Goal: Communication & Community: Participate in discussion

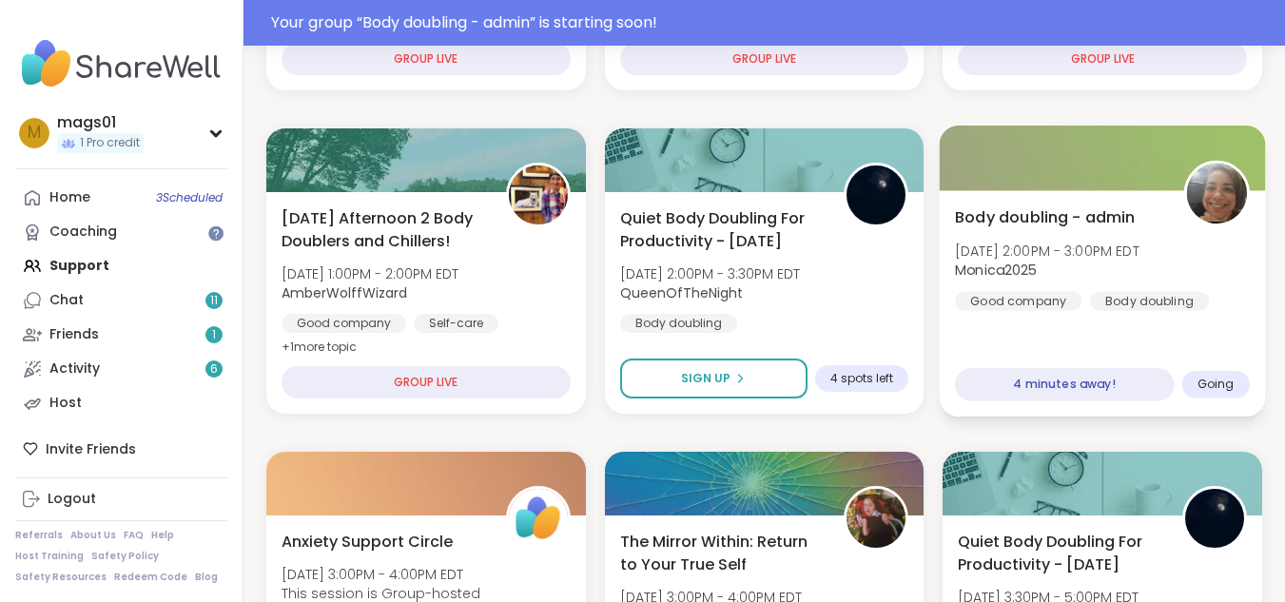
click at [1023, 333] on div "Body doubling - admin Mon, Oct 06 | 2:00PM - 3:00PM EDT Monica2025 Good company…" at bounding box center [1102, 303] width 325 height 226
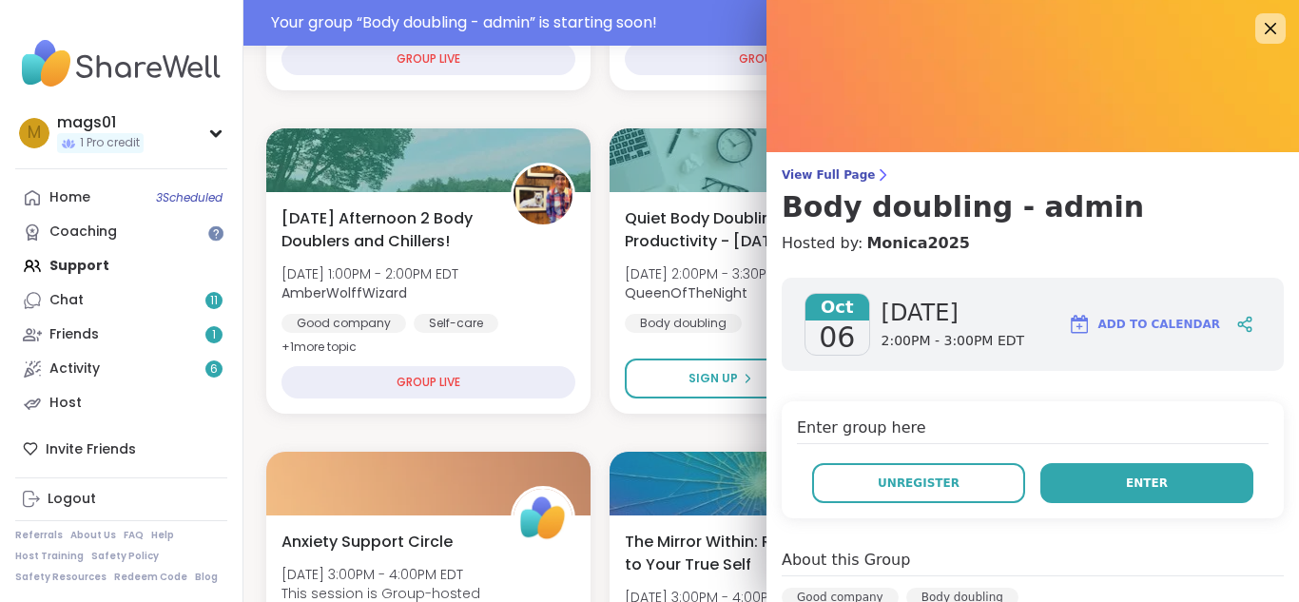
click at [1073, 477] on button "Enter" at bounding box center [1147, 483] width 213 height 40
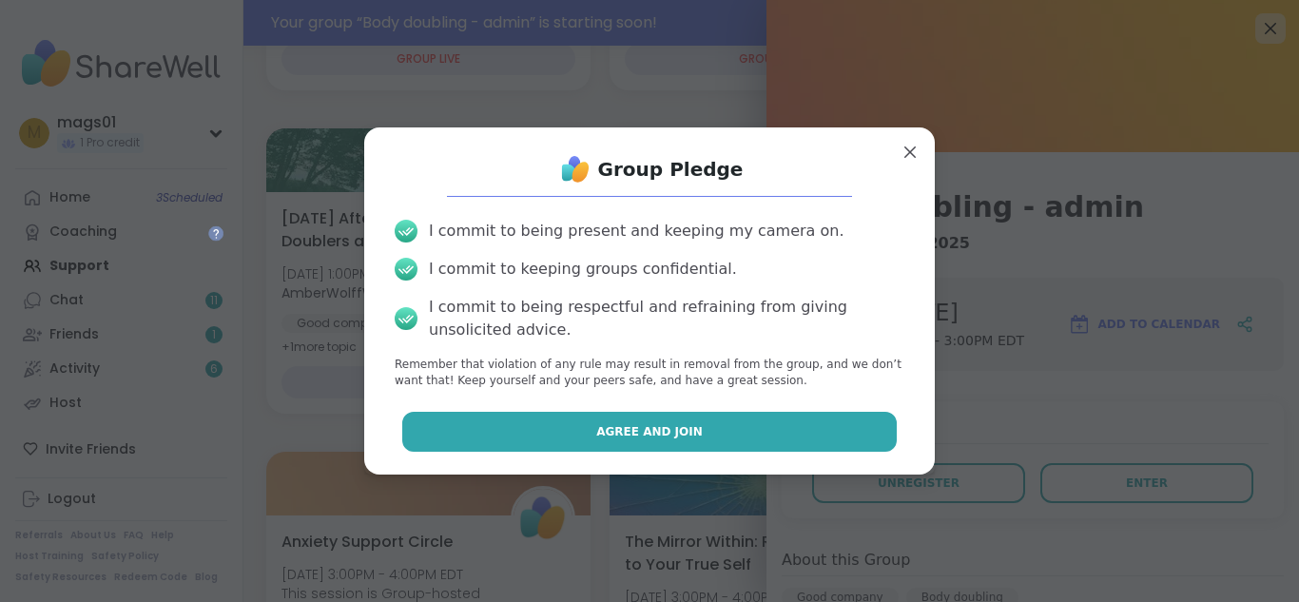
click at [667, 427] on span "Agree and Join" at bounding box center [649, 431] width 107 height 17
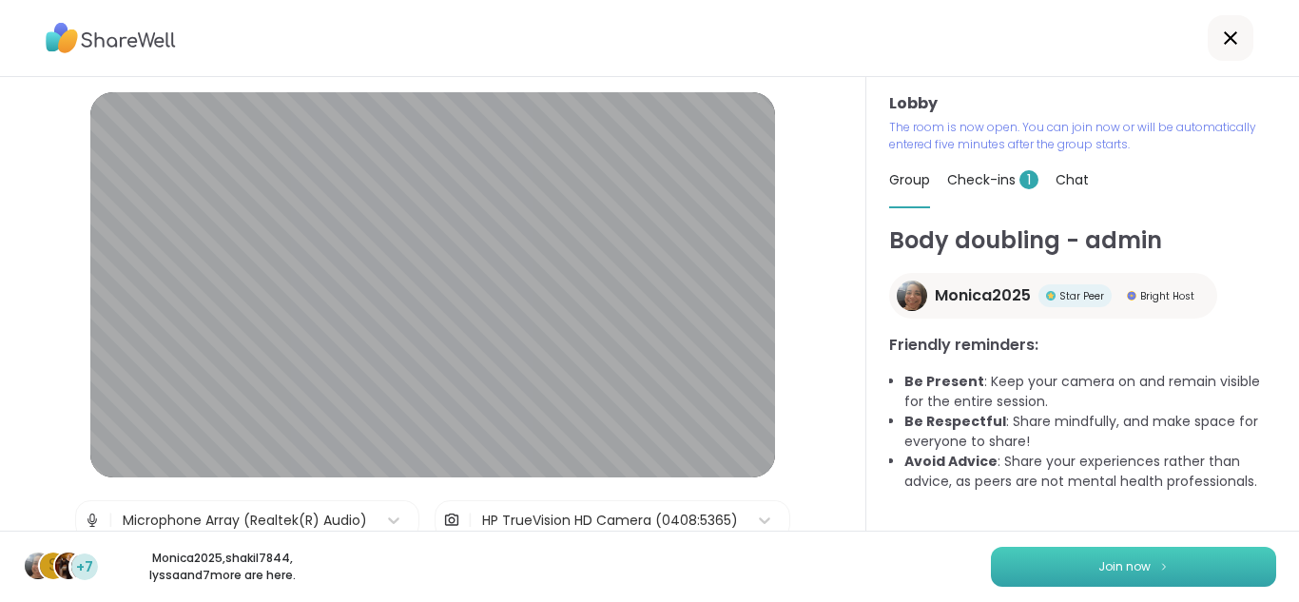
click at [1110, 571] on span "Join now" at bounding box center [1125, 566] width 52 height 17
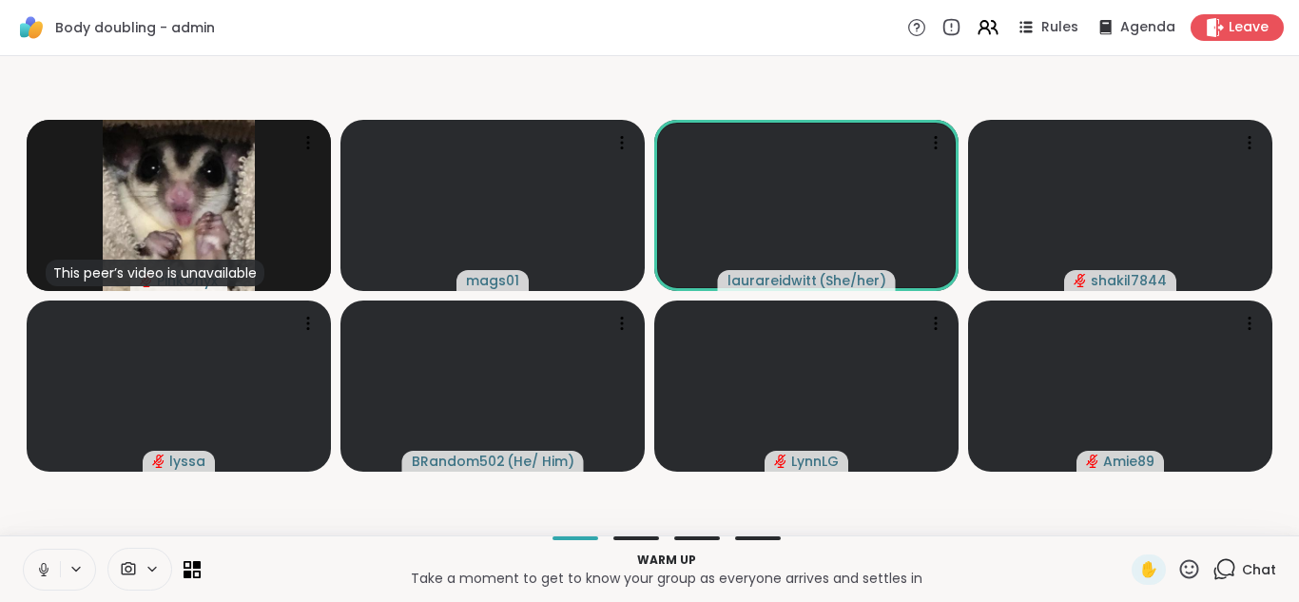
click at [39, 561] on icon at bounding box center [43, 569] width 17 height 17
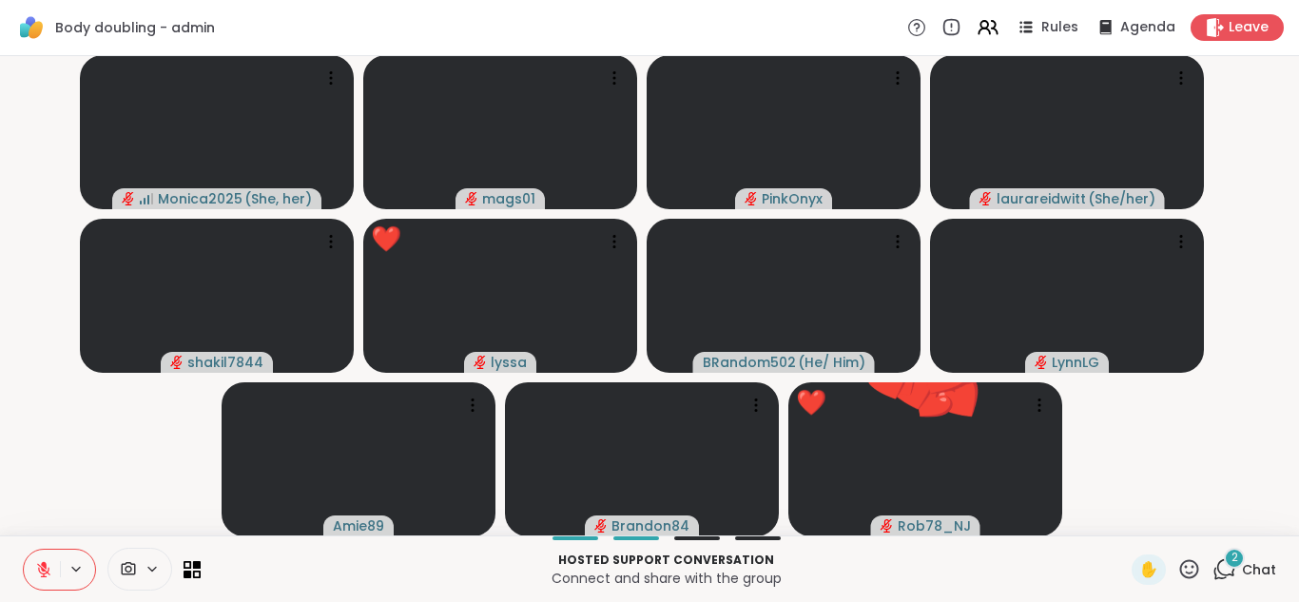
click at [1178, 579] on icon at bounding box center [1190, 569] width 24 height 24
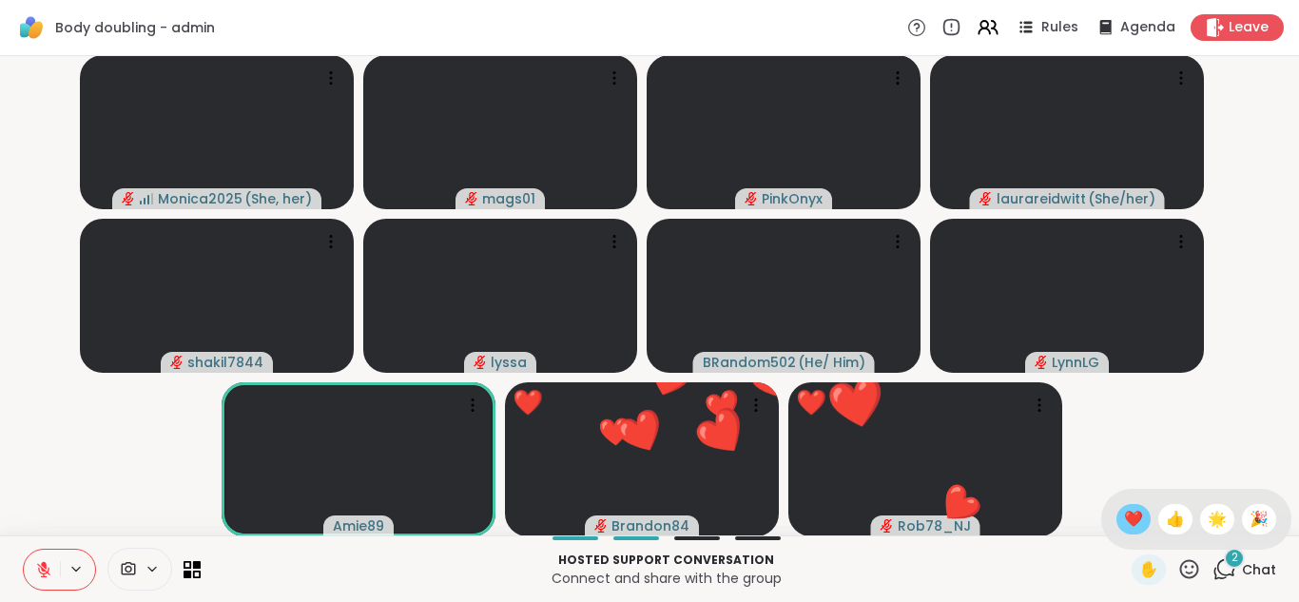
click at [1124, 511] on span "❤️" at bounding box center [1133, 519] width 19 height 23
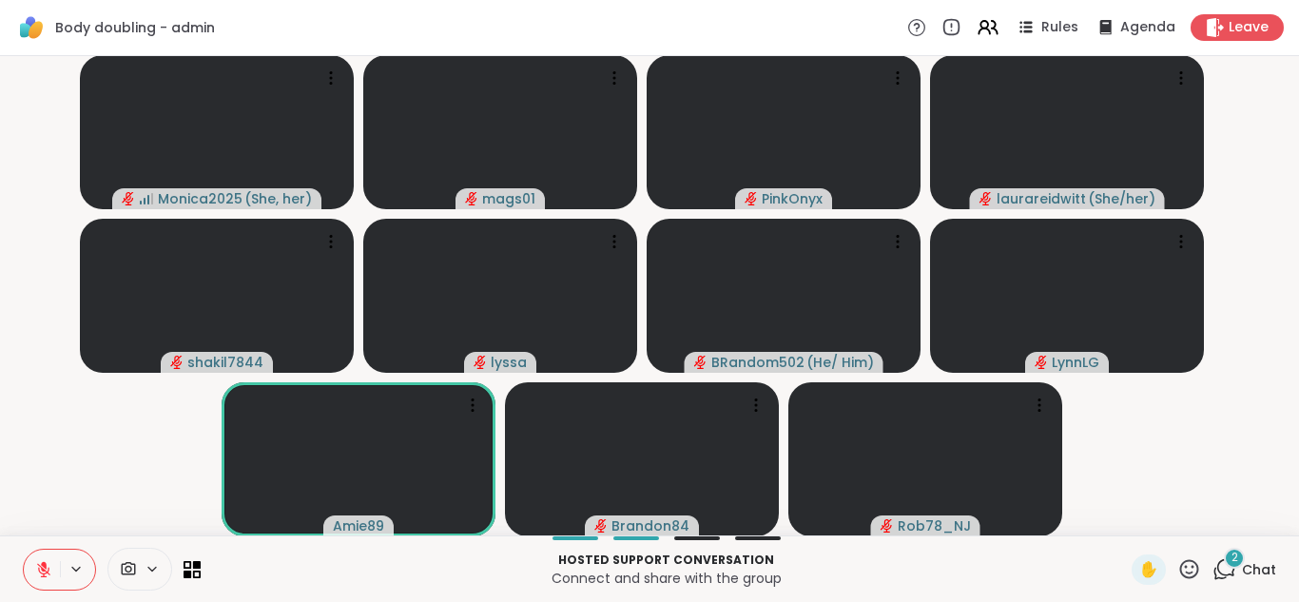
click at [32, 566] on button at bounding box center [42, 570] width 36 height 40
click at [44, 574] on icon at bounding box center [43, 575] width 1 height 4
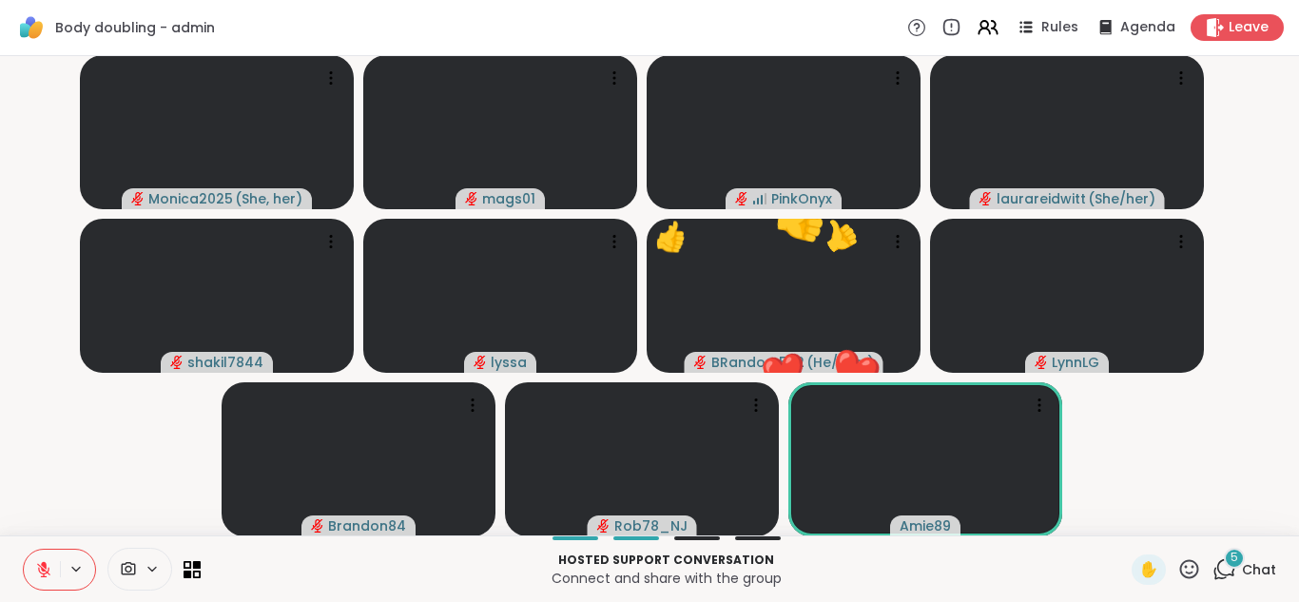
click at [1178, 564] on icon at bounding box center [1190, 569] width 24 height 24
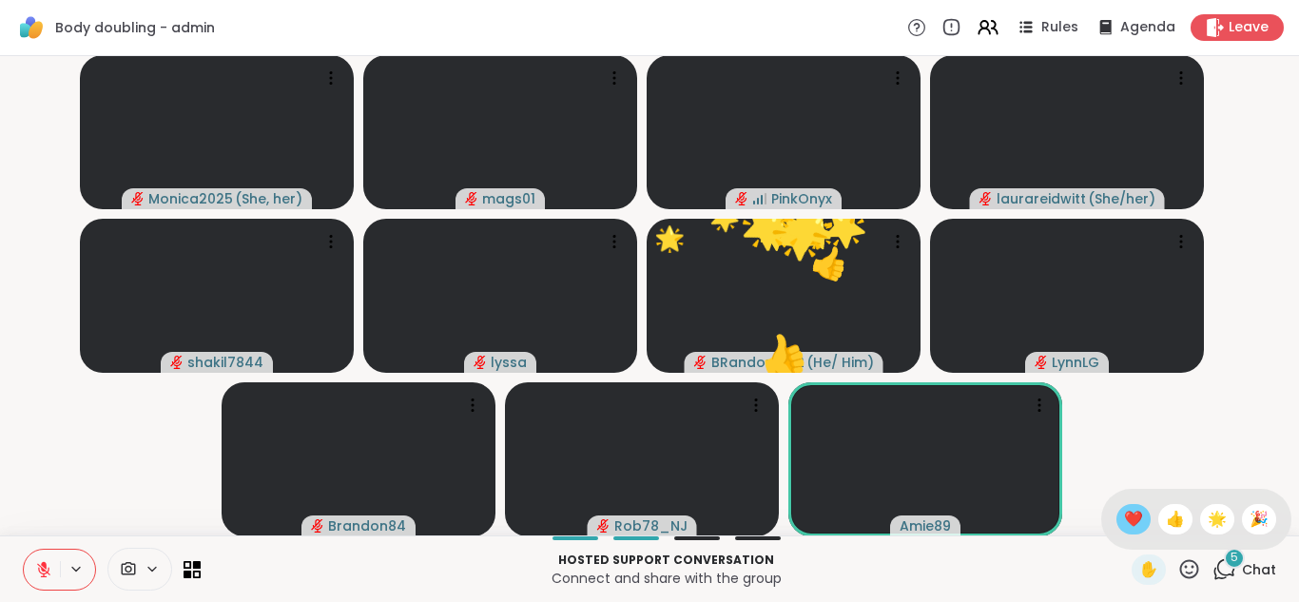
click at [1124, 517] on span "❤️" at bounding box center [1133, 519] width 19 height 23
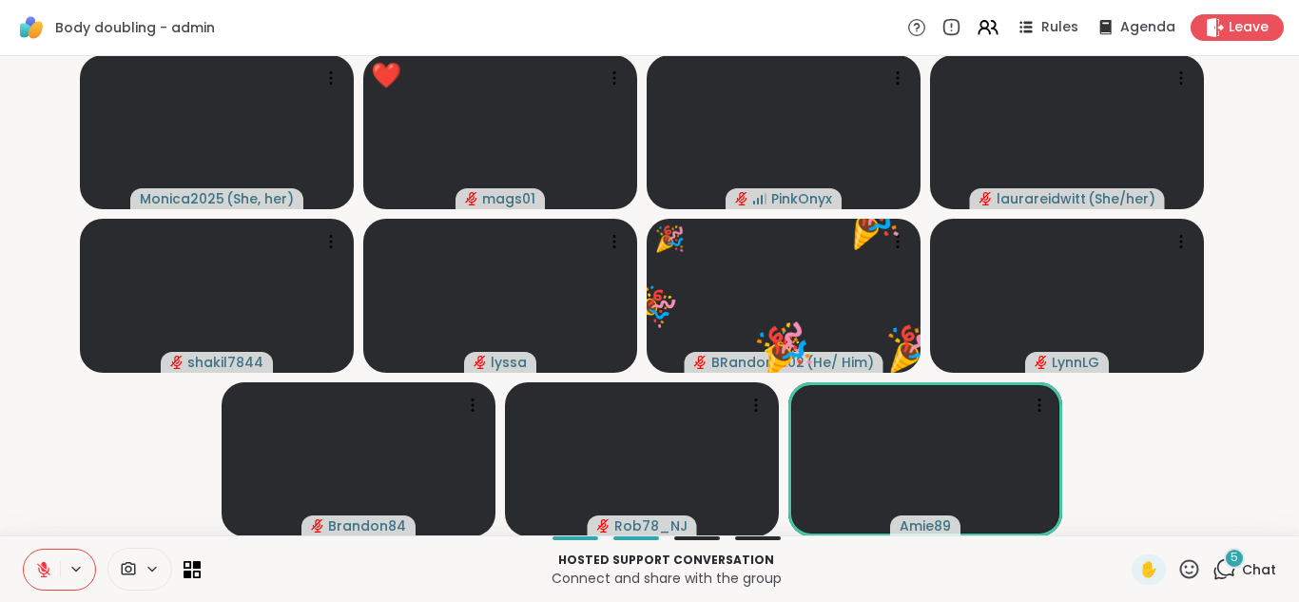
click at [1231, 563] on span "5" at bounding box center [1235, 558] width 8 height 16
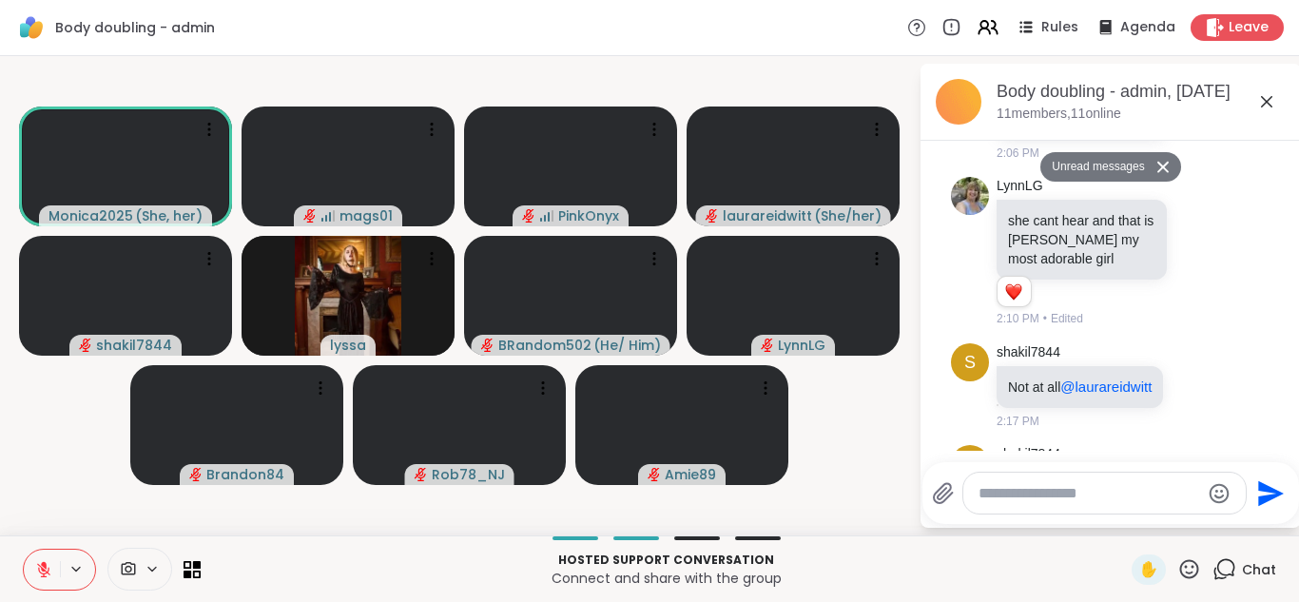
scroll to position [411, 0]
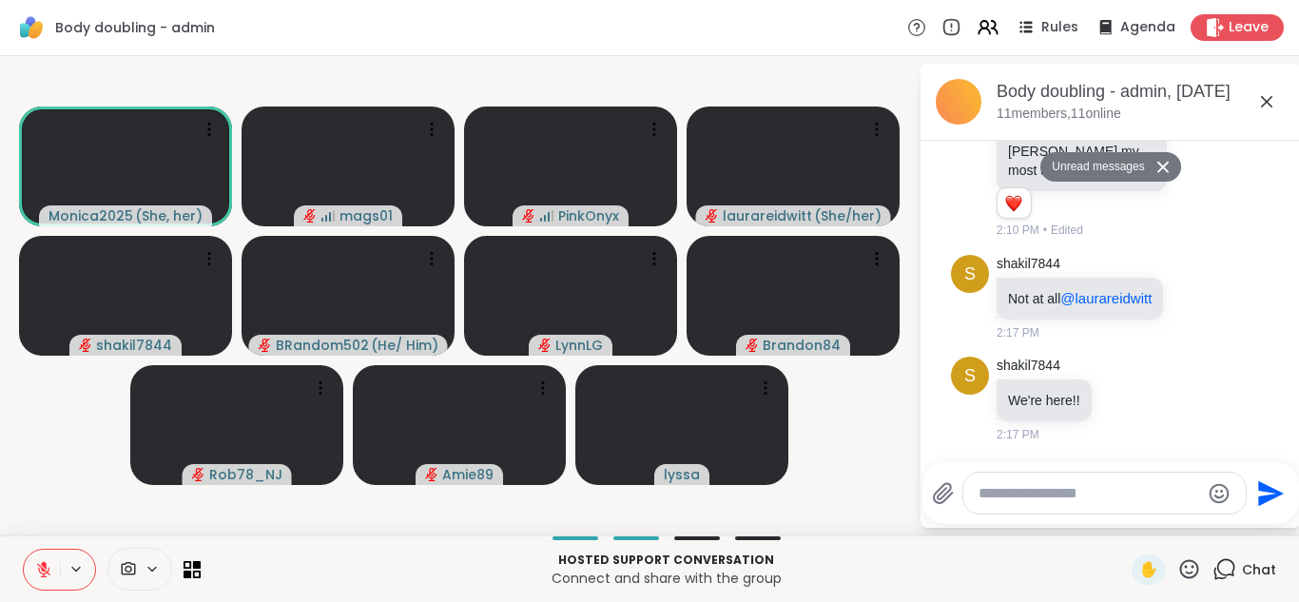
click at [849, 437] on video-player-container "Monica2025 ( She, her ) mags01 PinkOnyx laurareidwitt ( She/her ) shakil7844 BR…" at bounding box center [459, 296] width 896 height 464
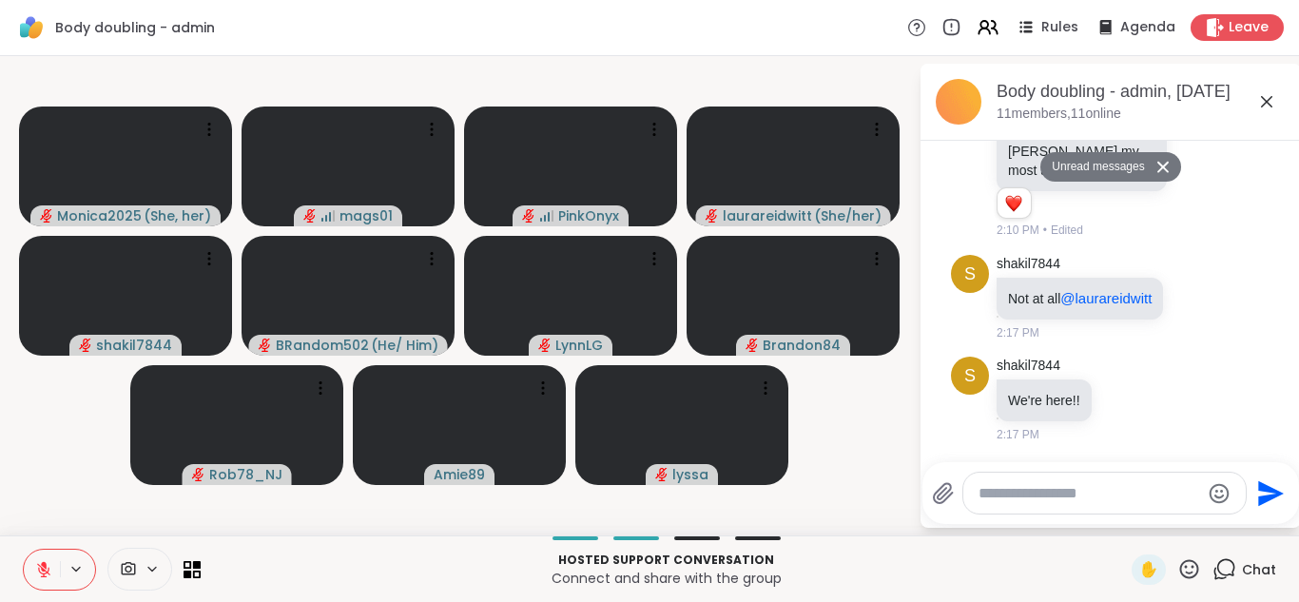
click at [1132, 486] on textarea "Type your message" at bounding box center [1090, 493] width 222 height 19
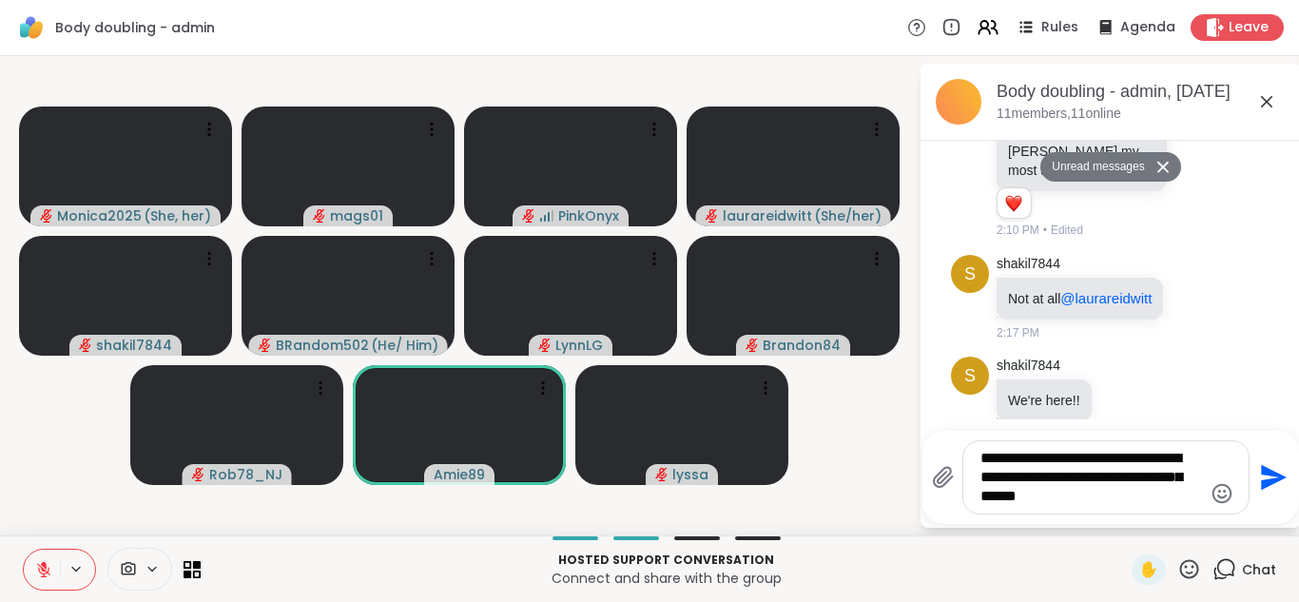
click at [1183, 462] on textarea "**********" at bounding box center [1092, 477] width 222 height 57
click at [1207, 354] on div "s shakil7844 We're here!! 2:17 PM" at bounding box center [1111, 400] width 320 height 102
click at [1117, 498] on textarea "**********" at bounding box center [1092, 477] width 222 height 57
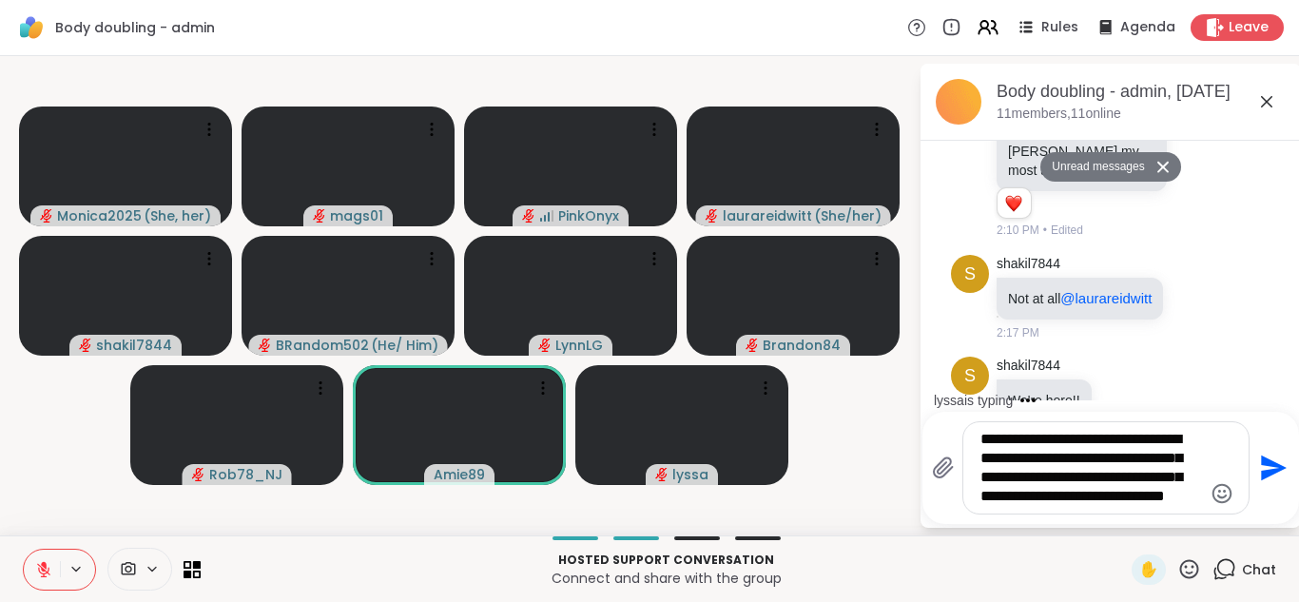
scroll to position [556, 0]
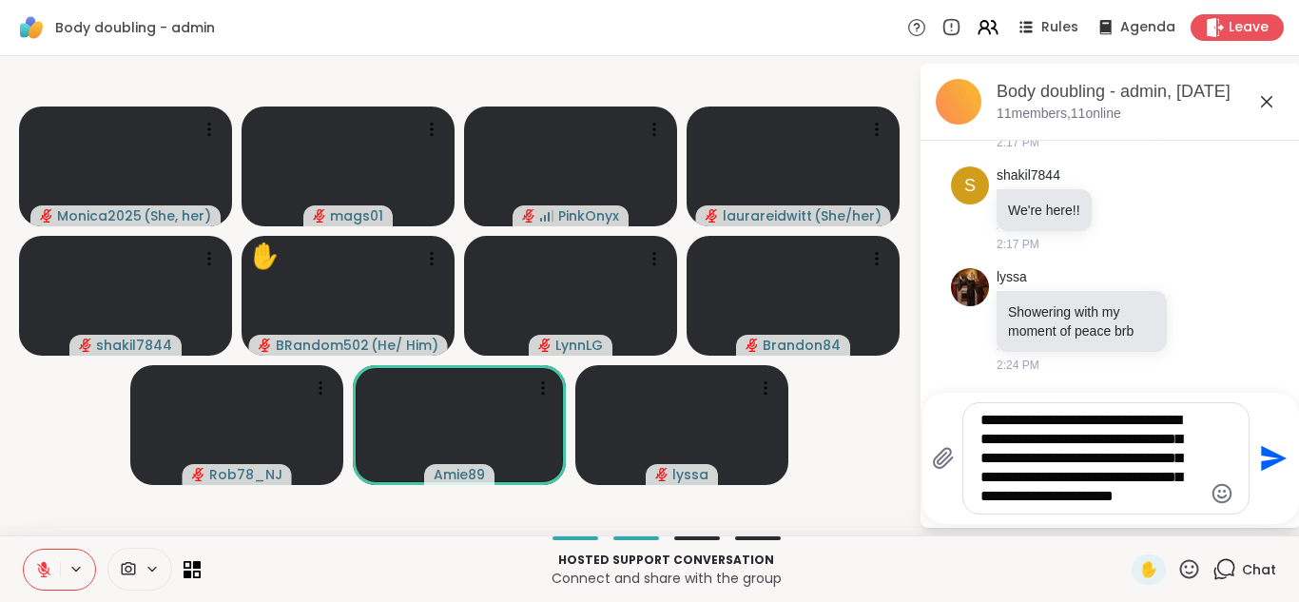
type textarea "**********"
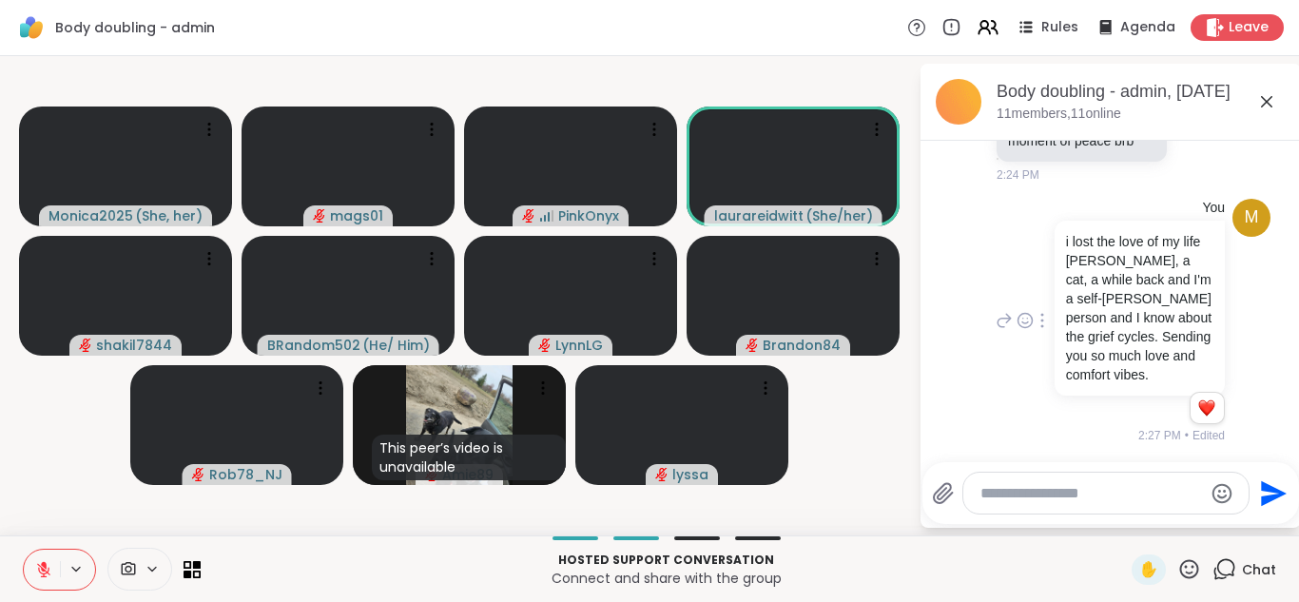
scroll to position [868, 0]
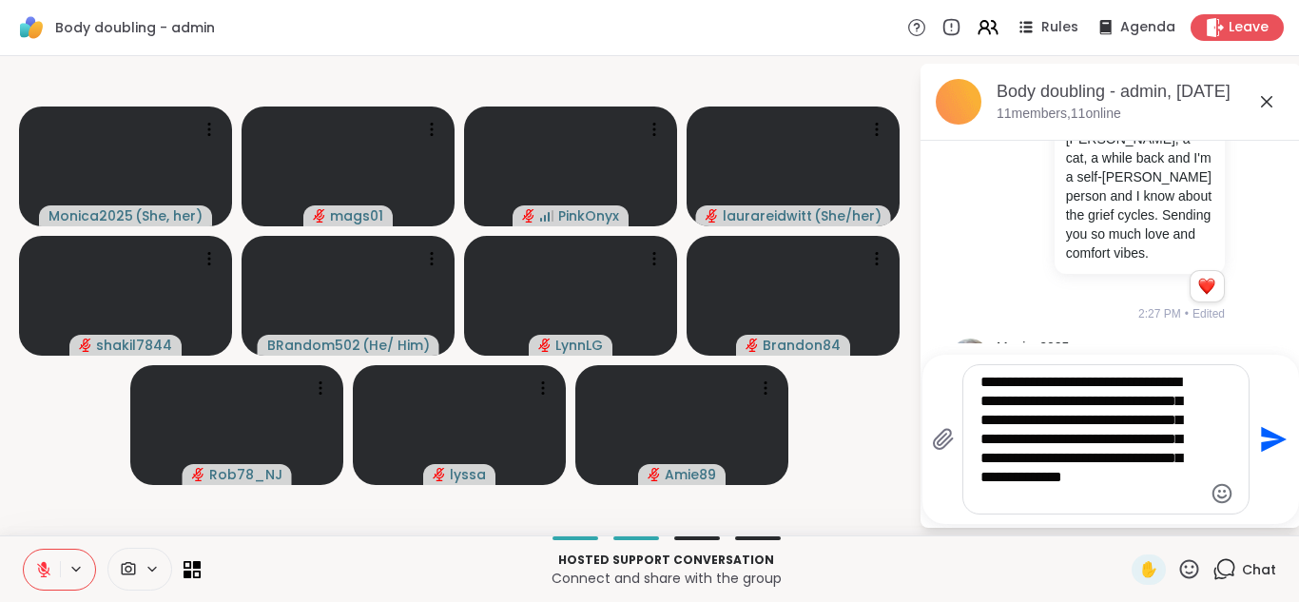
type textarea "**********"
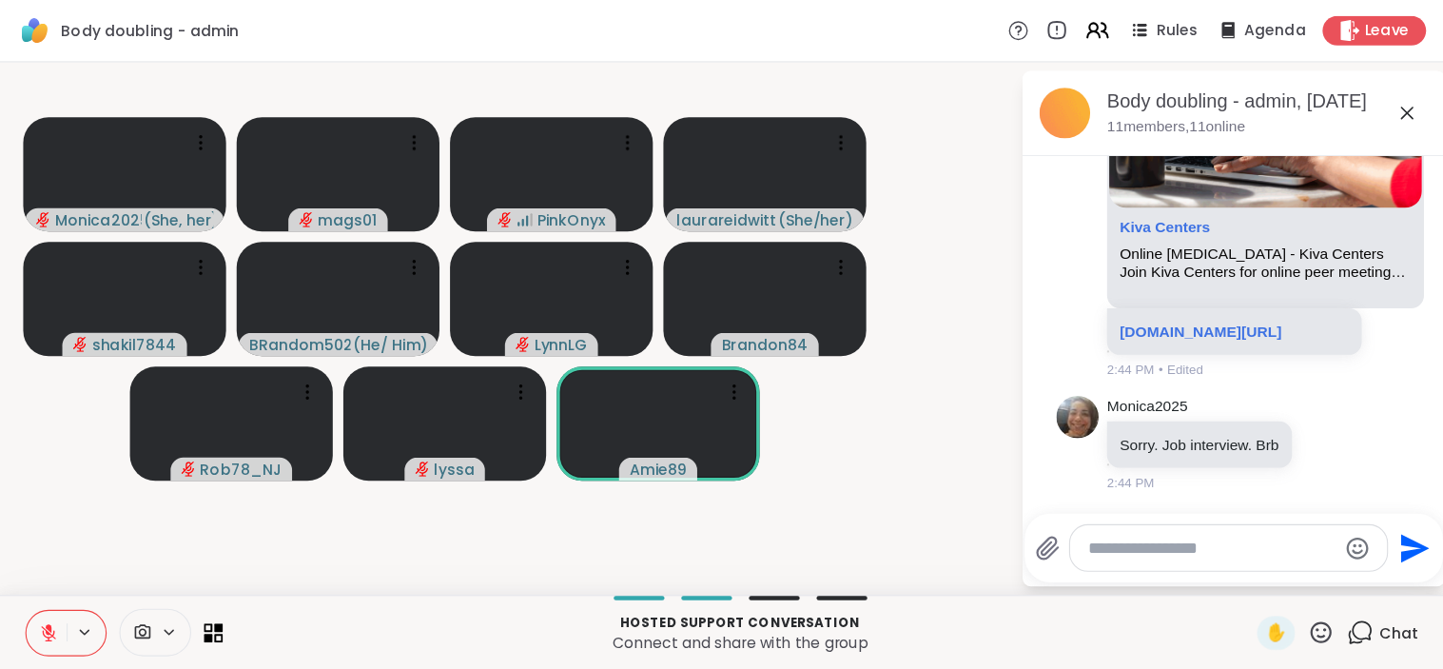
scroll to position [2179, 0]
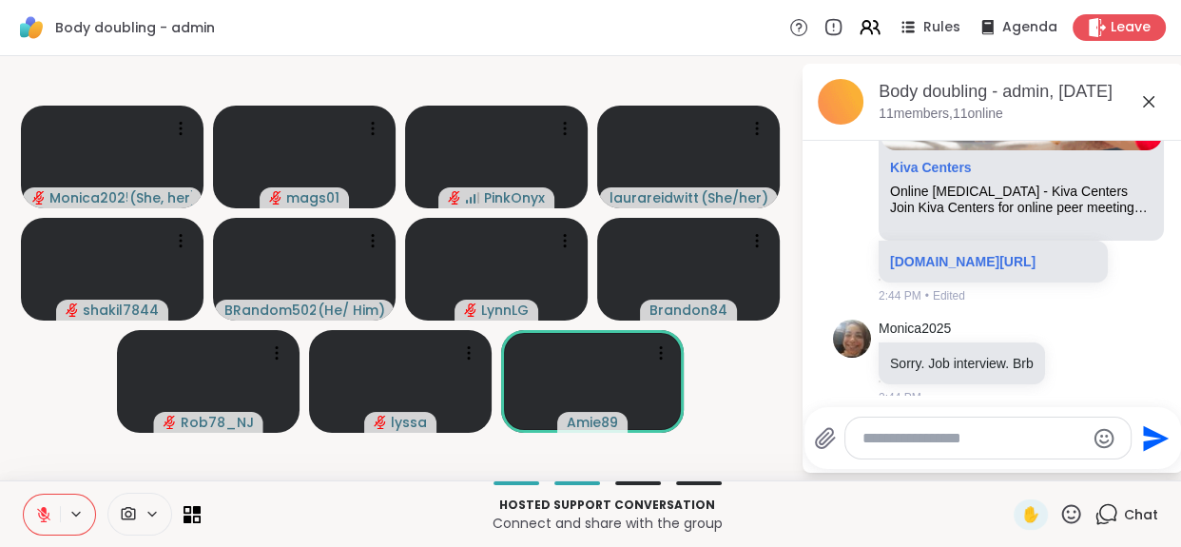
click at [1146, 102] on icon at bounding box center [1149, 101] width 23 height 23
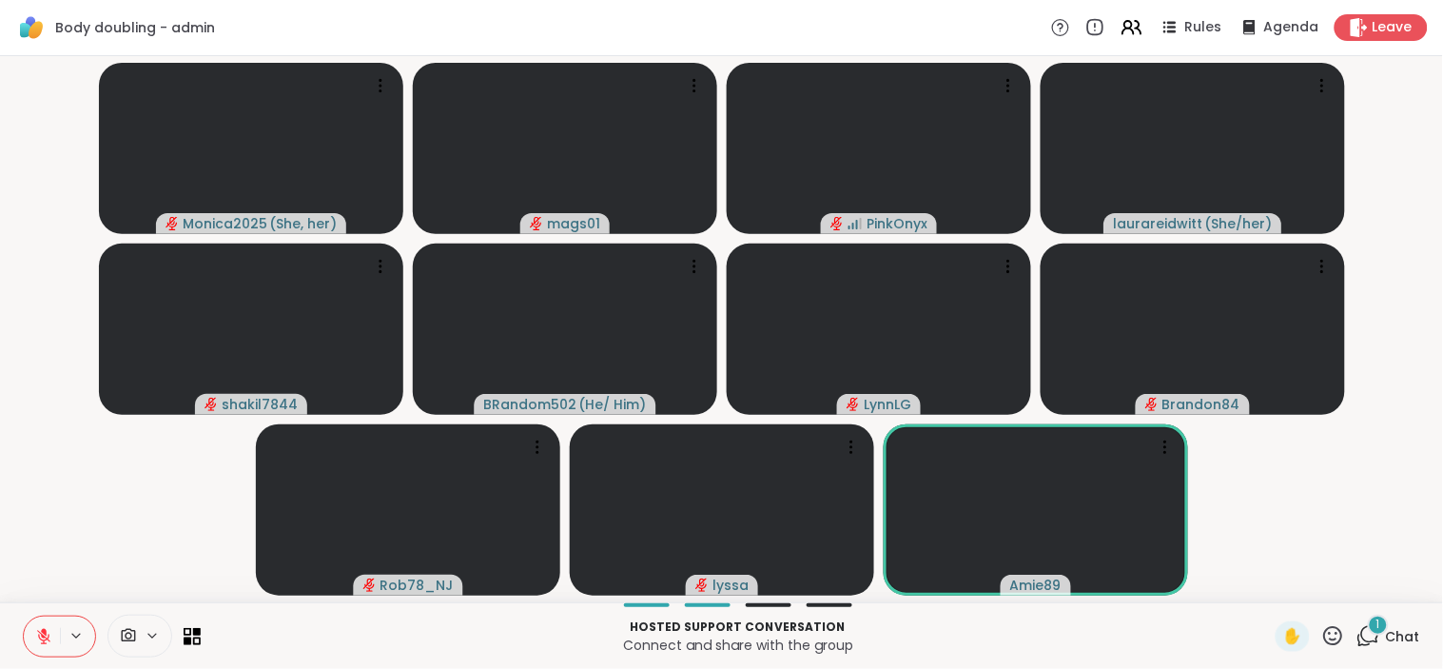
click at [1284, 601] on span "Chat" at bounding box center [1403, 636] width 34 height 19
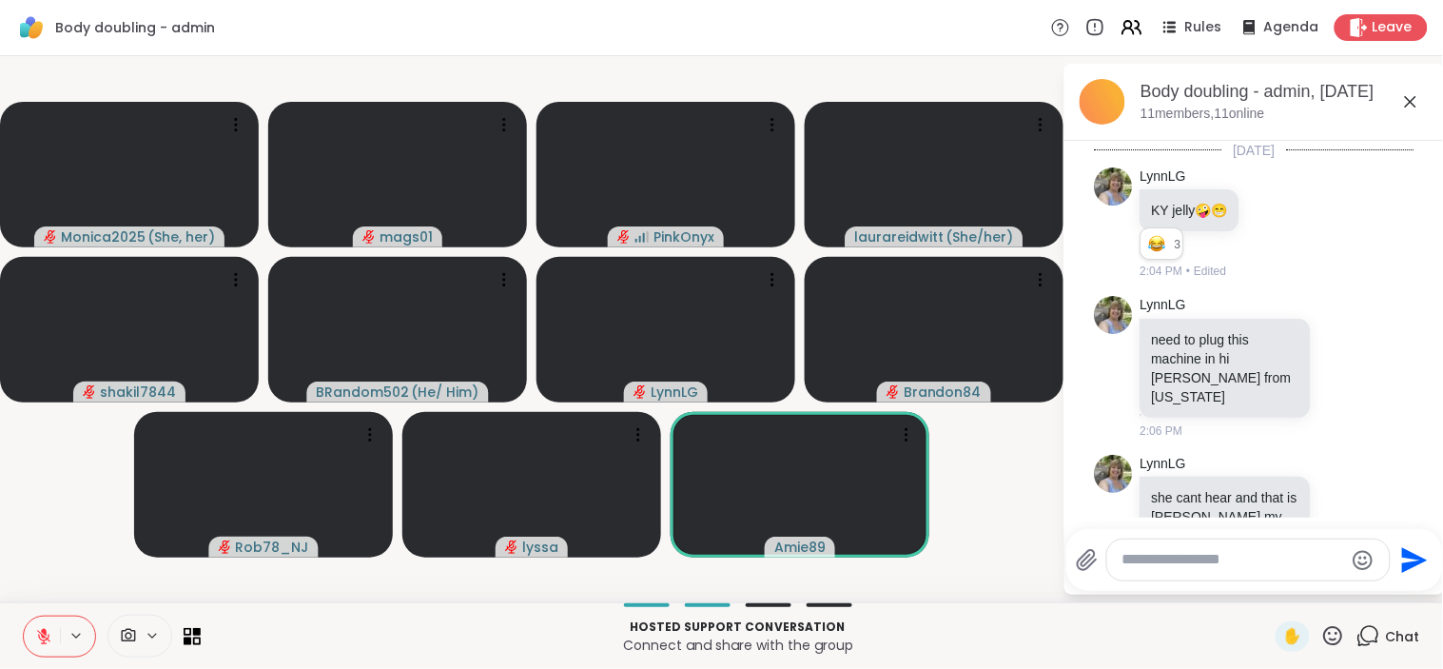
scroll to position [2433, 0]
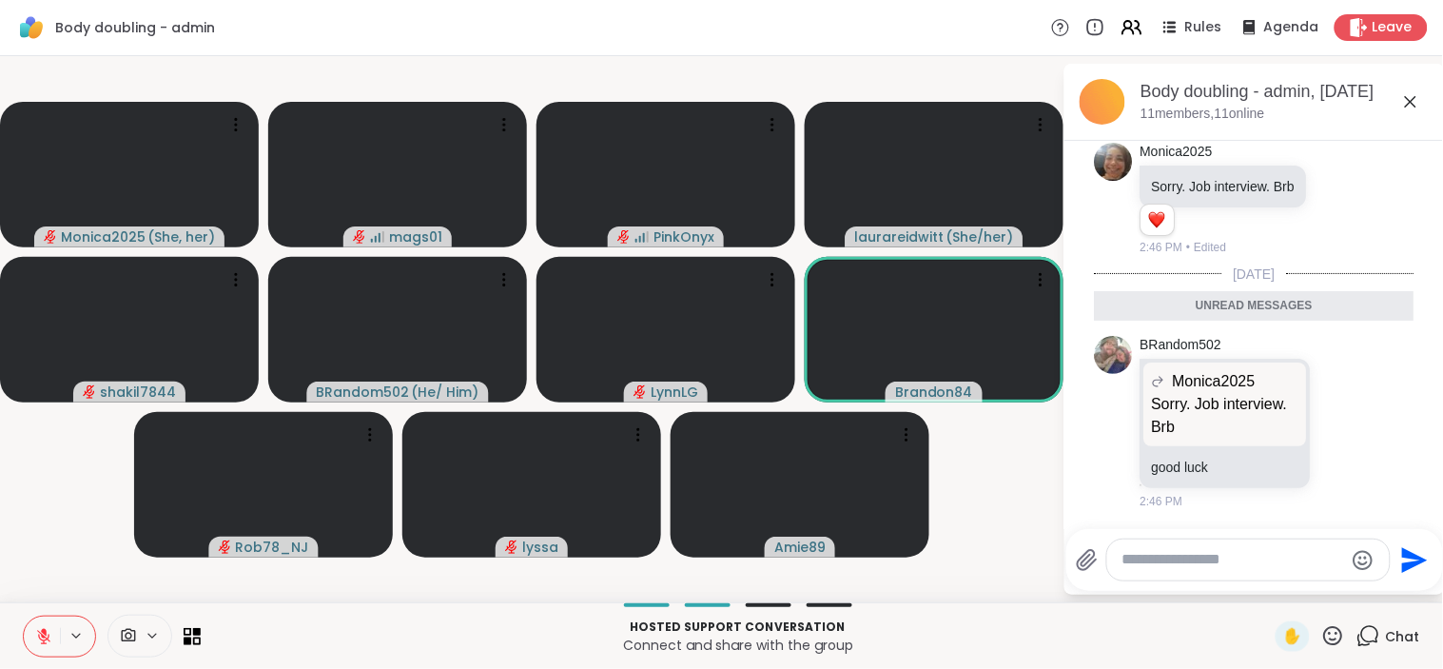
click at [50, 601] on icon at bounding box center [43, 636] width 17 height 17
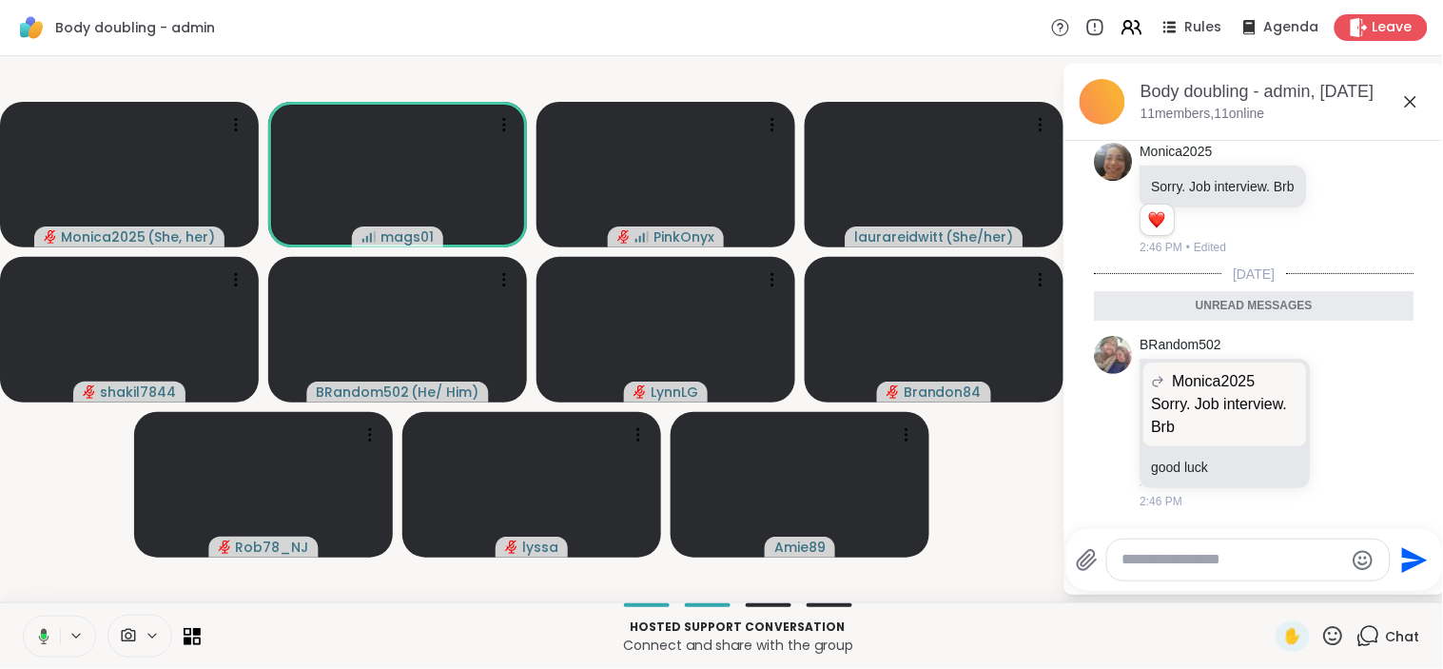
click at [50, 601] on button at bounding box center [40, 636] width 39 height 40
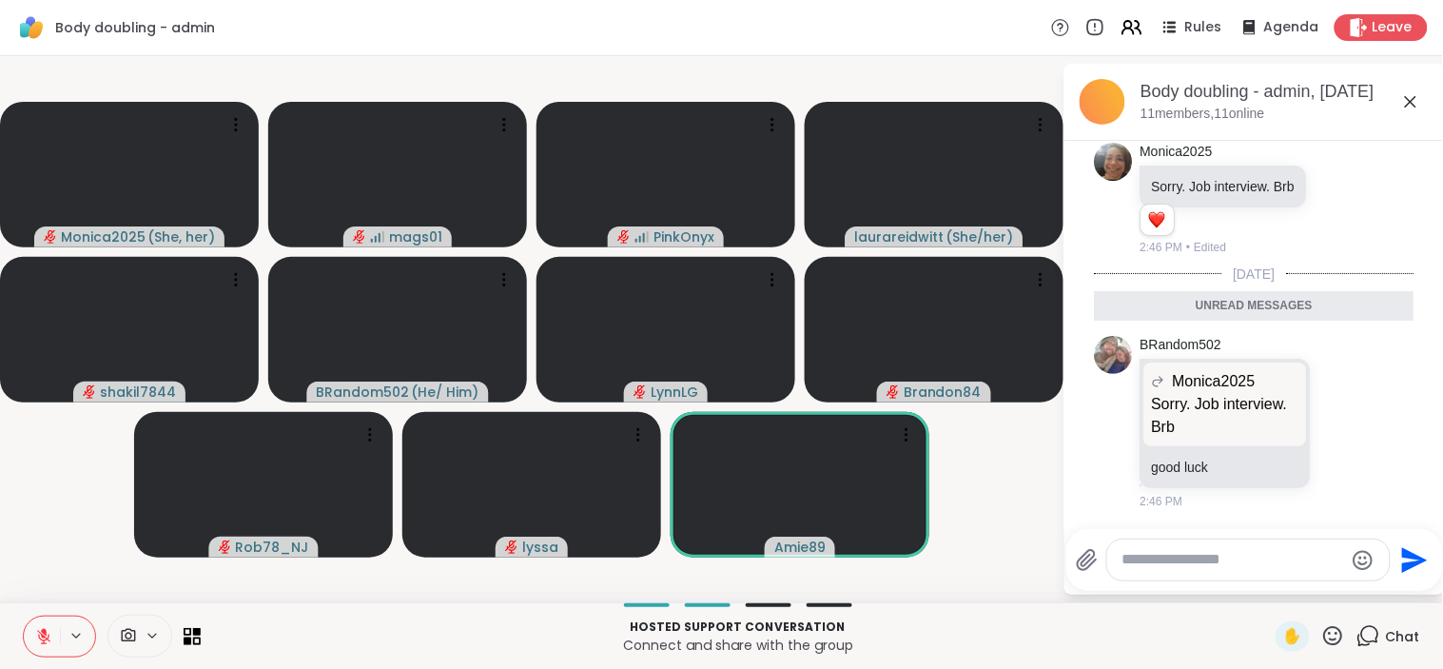
click at [1284, 101] on icon at bounding box center [1410, 101] width 11 height 11
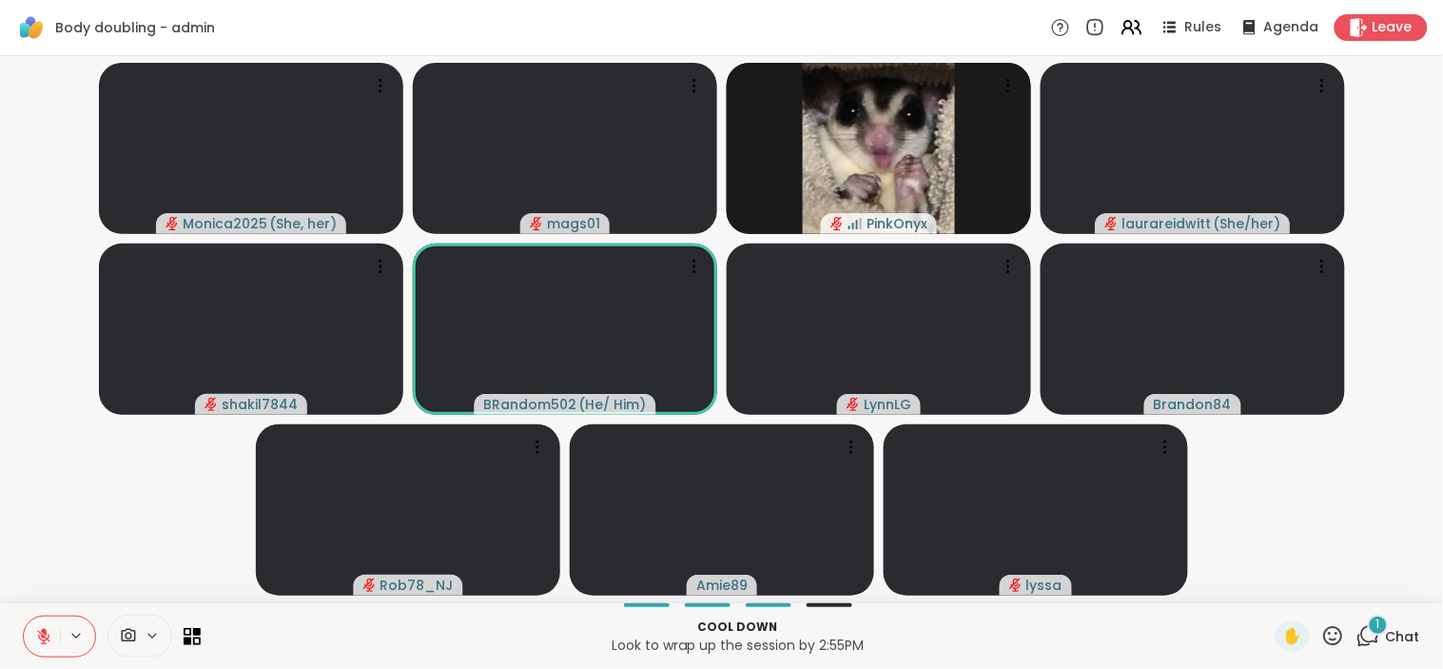
click at [39, 601] on button at bounding box center [42, 636] width 36 height 40
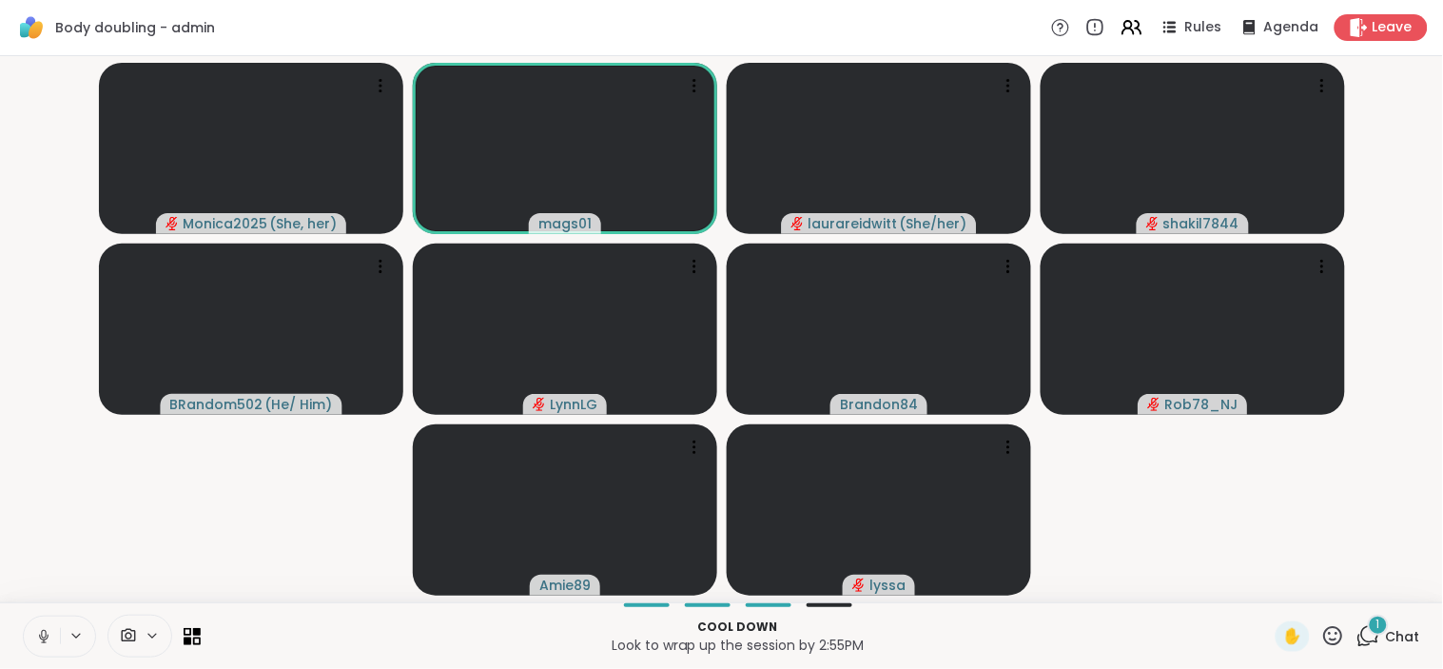
click at [38, 601] on icon at bounding box center [43, 636] width 17 height 17
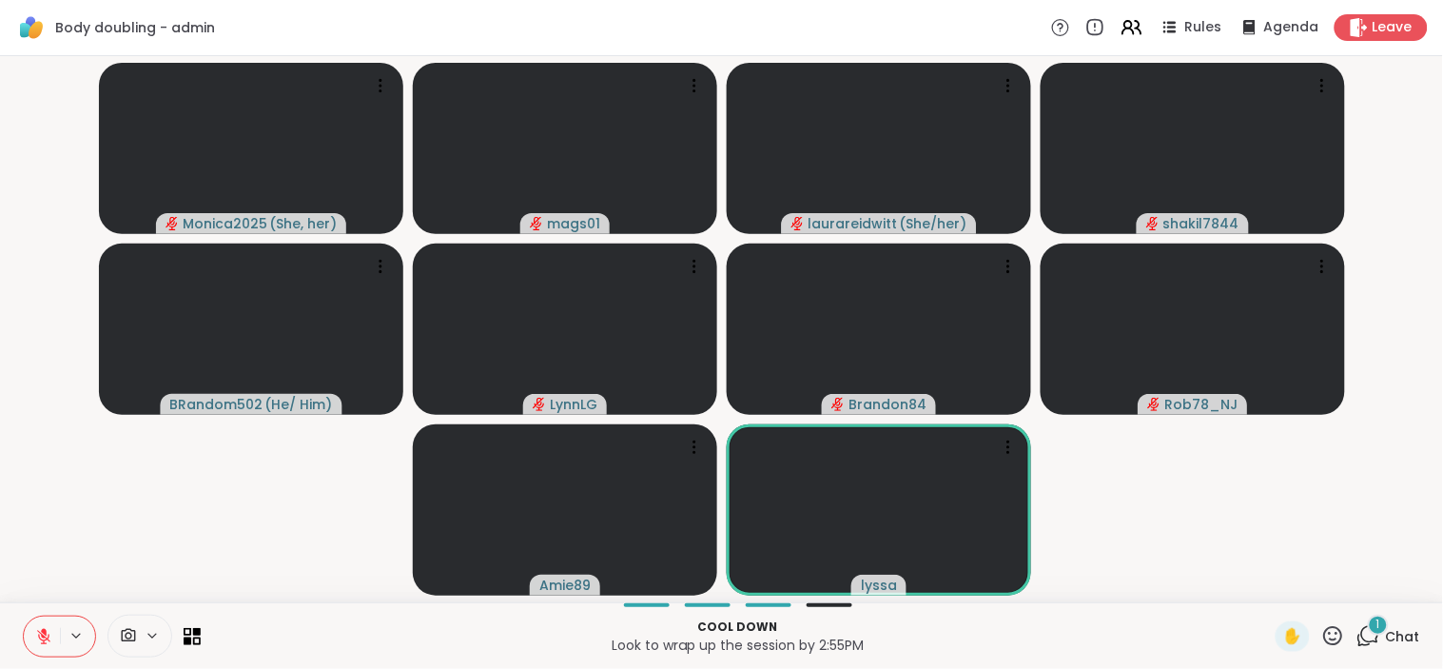
click at [43, 601] on icon at bounding box center [43, 636] width 17 height 17
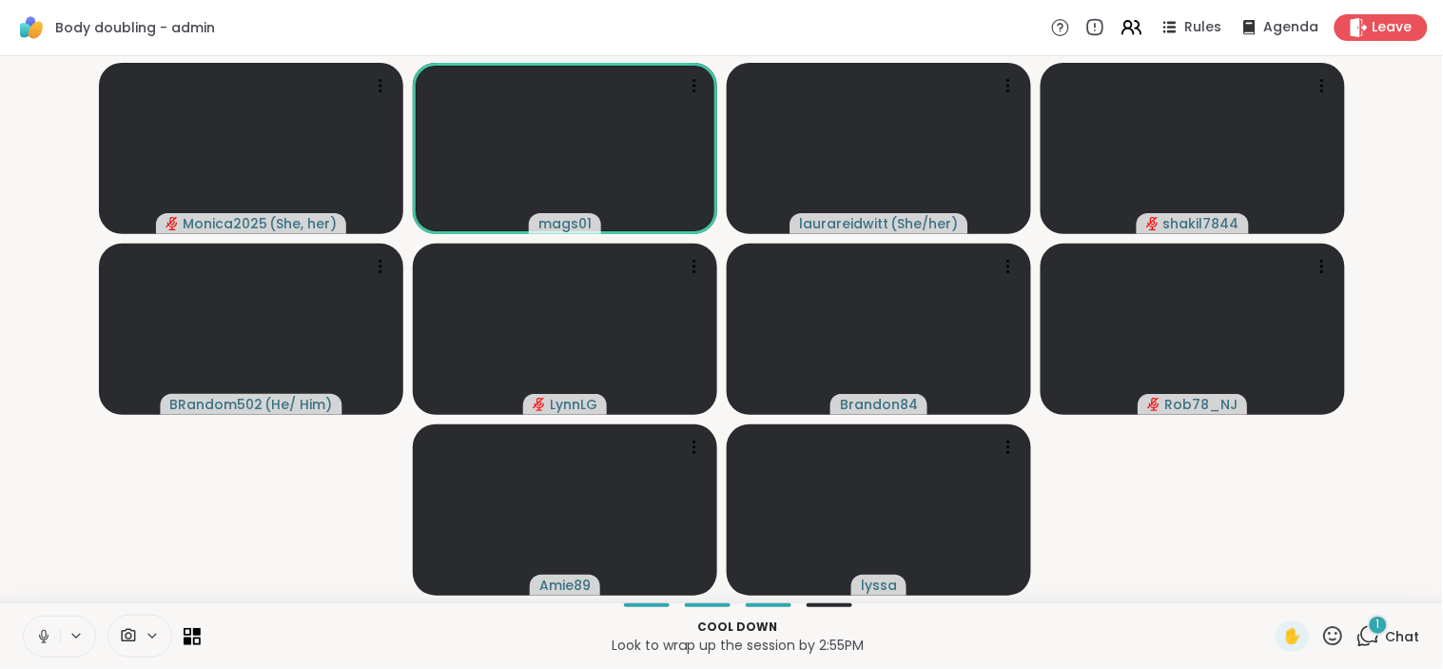
click at [44, 601] on icon at bounding box center [44, 637] width 10 height 6
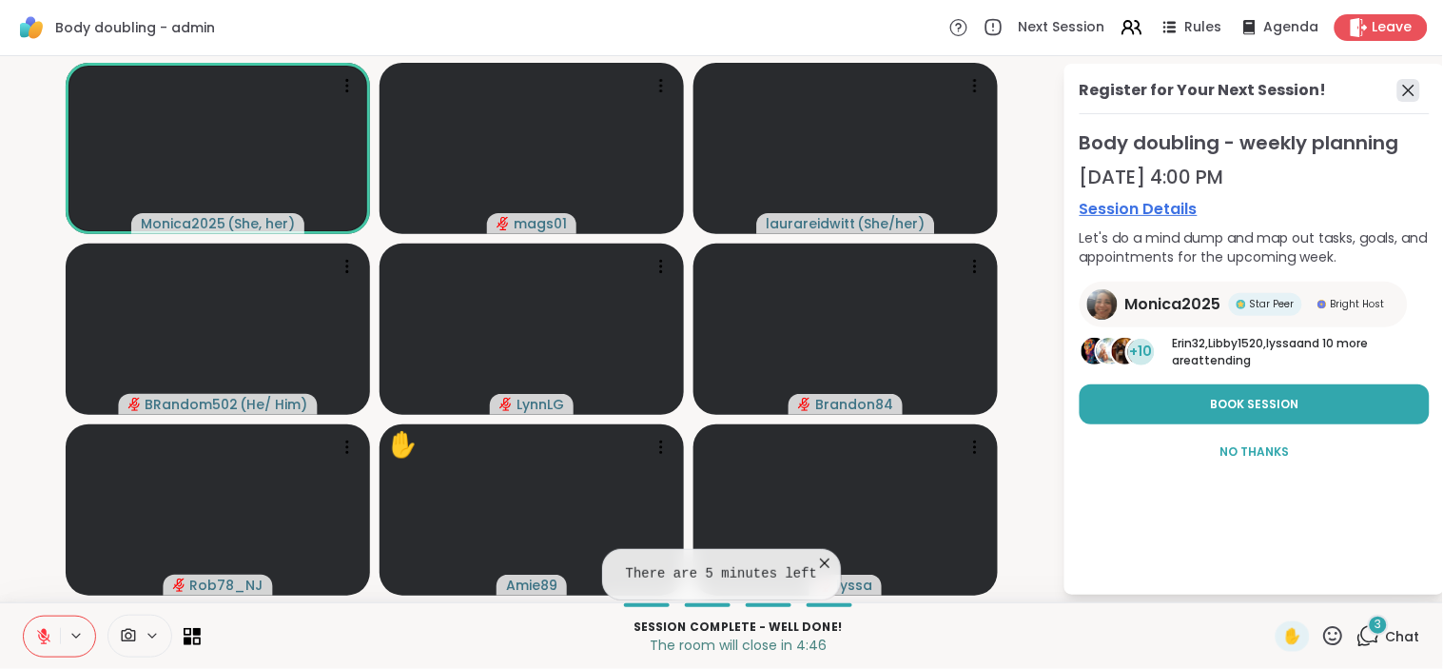
click at [1284, 87] on icon at bounding box center [1408, 90] width 23 height 23
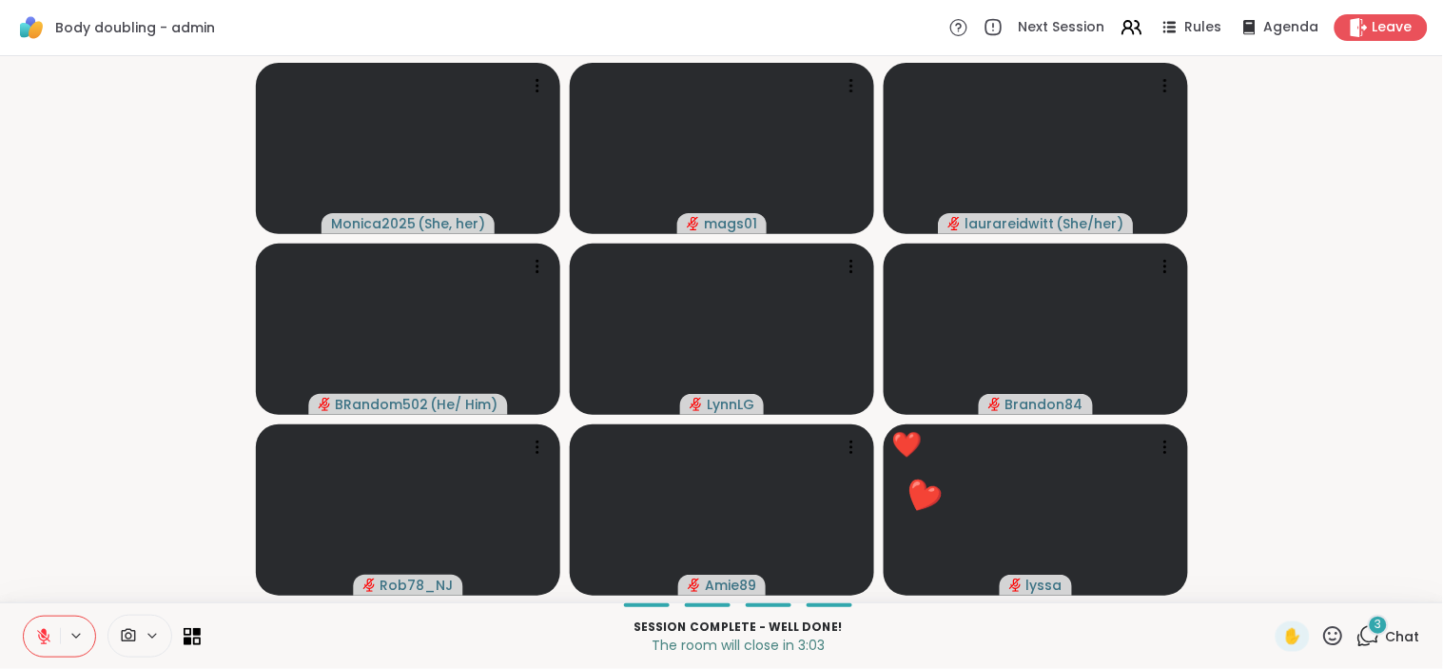
click at [1284, 601] on icon at bounding box center [1369, 636] width 24 height 24
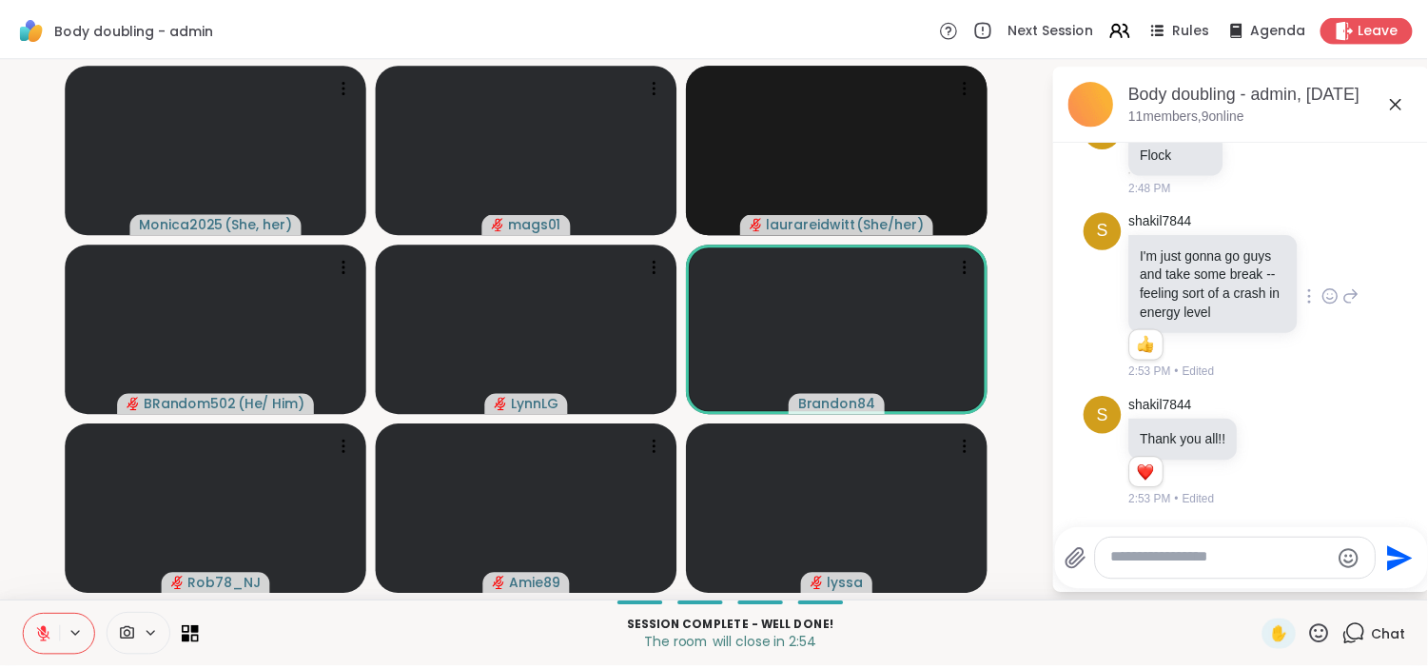
scroll to position [2897, 0]
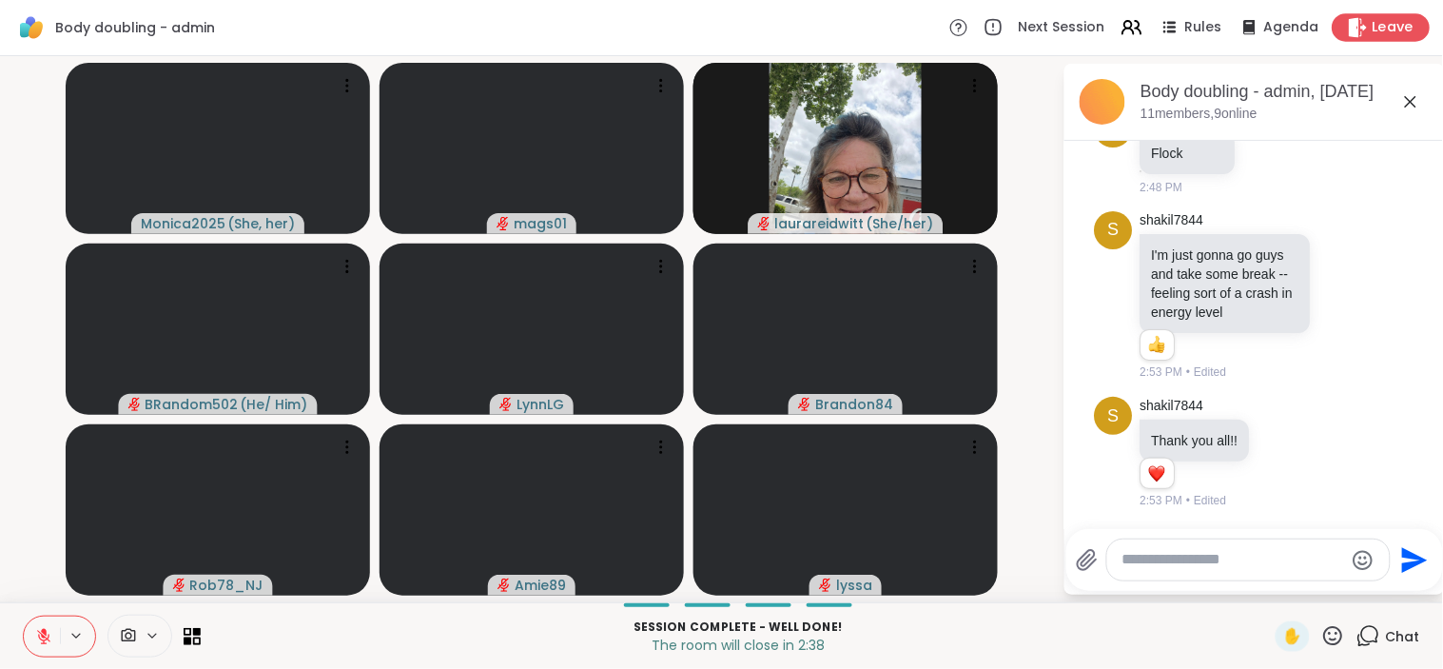
click at [1284, 29] on span "Leave" at bounding box center [1394, 28] width 42 height 20
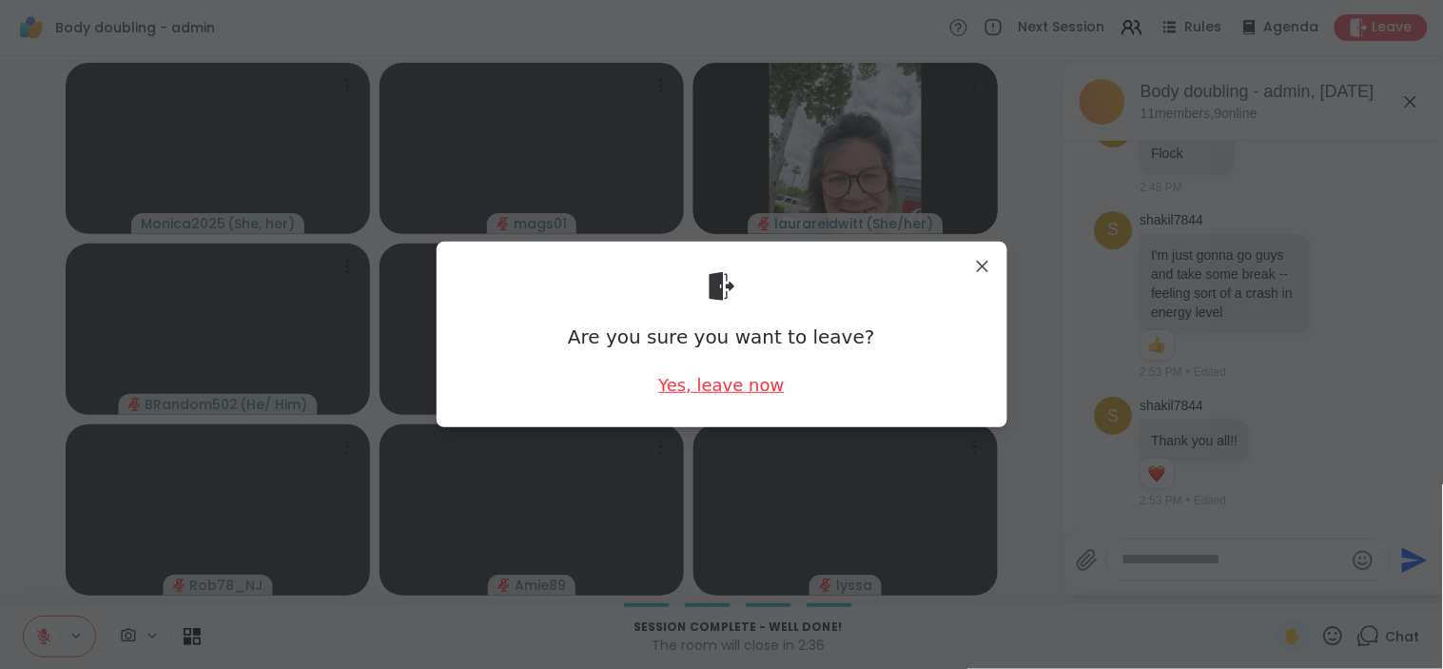
click at [723, 384] on div "Yes, leave now" at bounding box center [721, 385] width 126 height 24
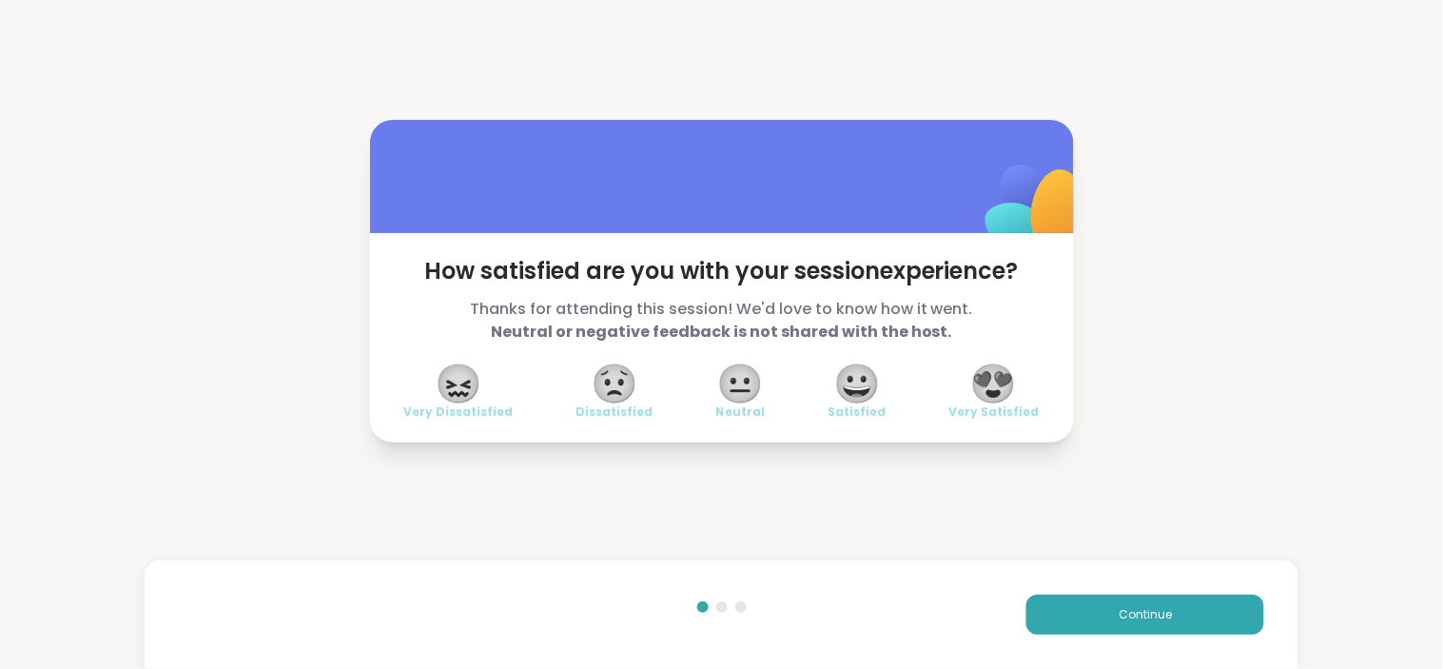
click at [1002, 381] on span "😍" at bounding box center [994, 383] width 48 height 34
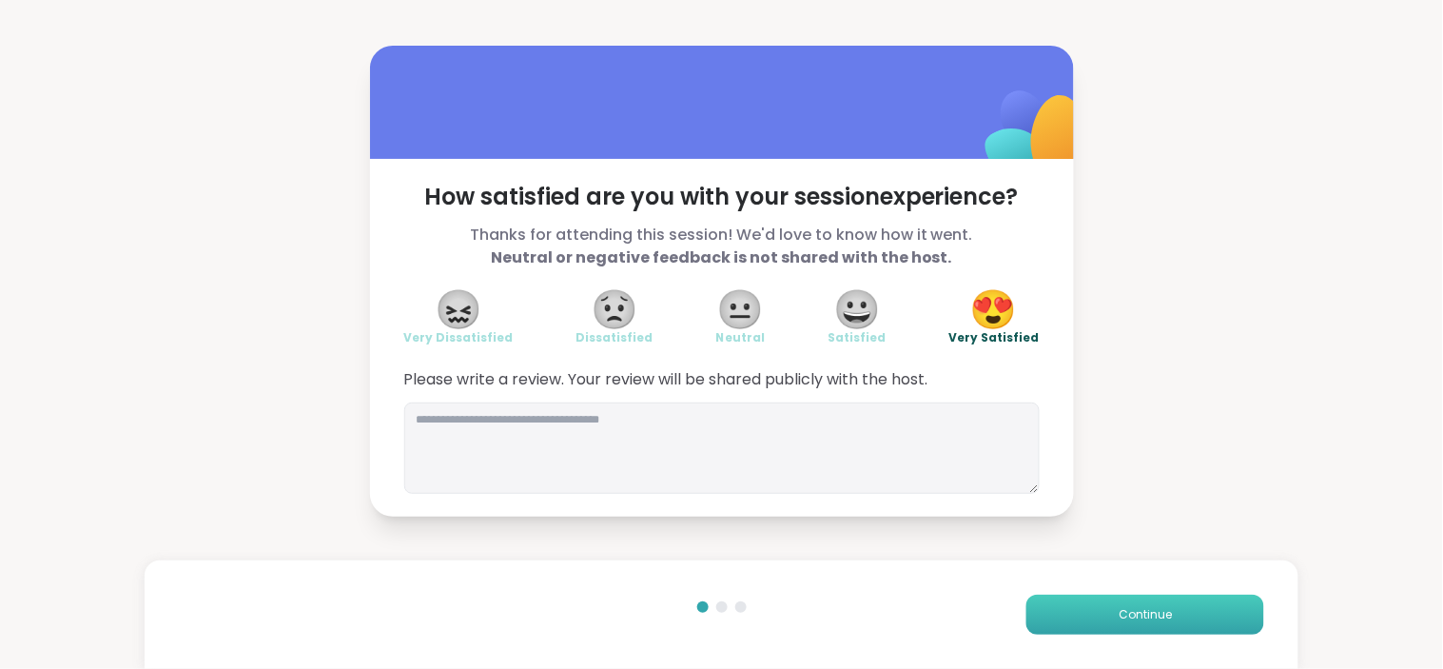
click at [1119, 601] on span "Continue" at bounding box center [1145, 614] width 53 height 17
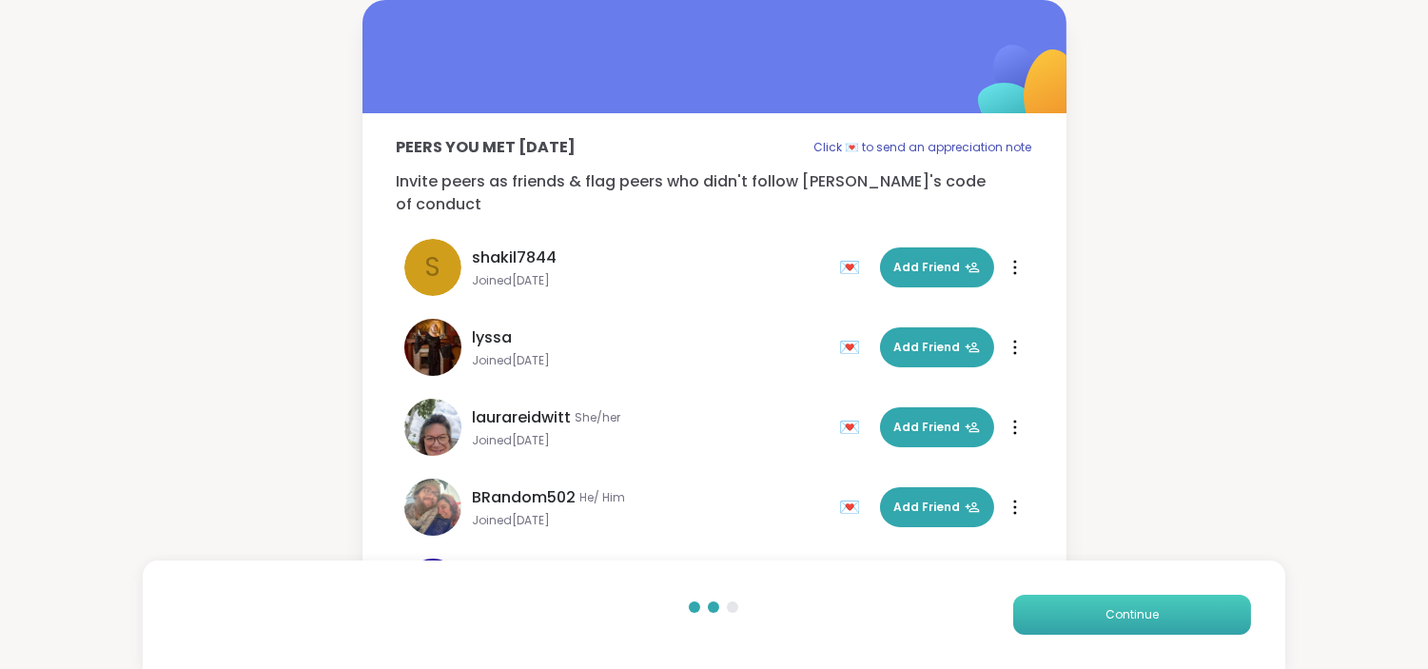
click at [1136, 601] on button "Continue" at bounding box center [1132, 615] width 238 height 40
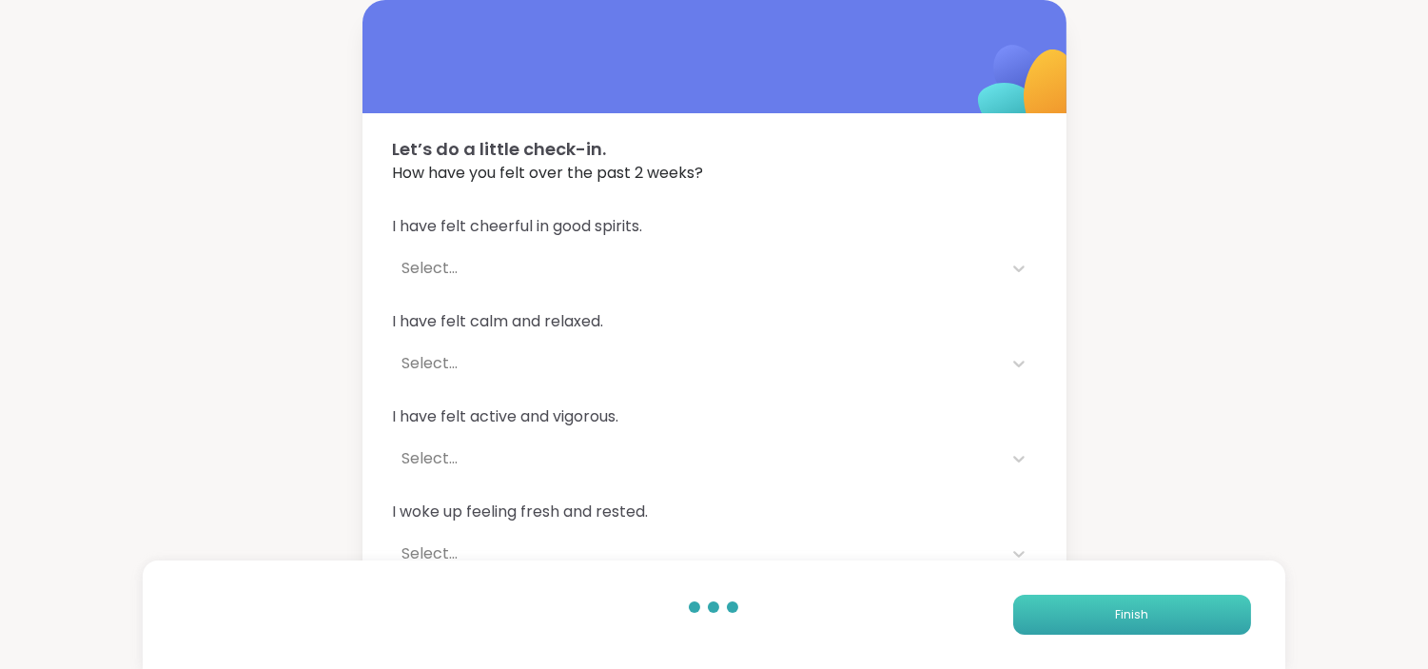
click at [1134, 597] on button "Finish" at bounding box center [1132, 615] width 238 height 40
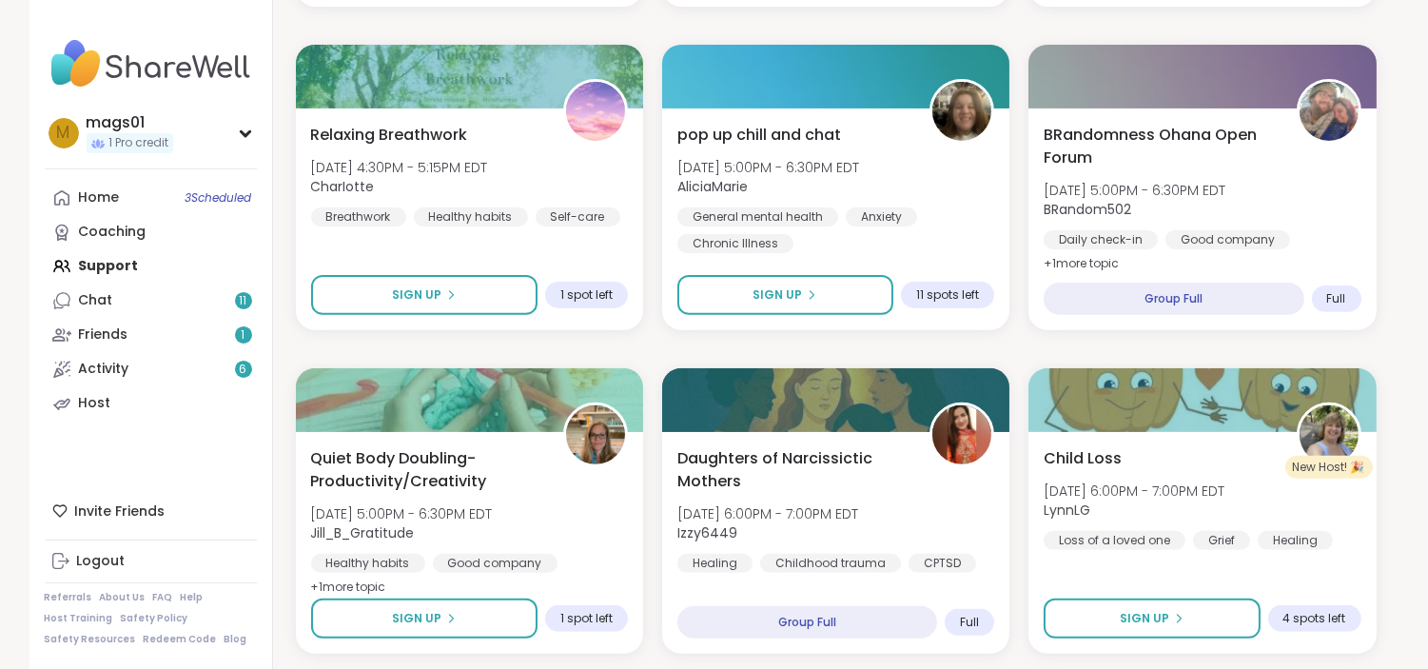
scroll to position [1295, 0]
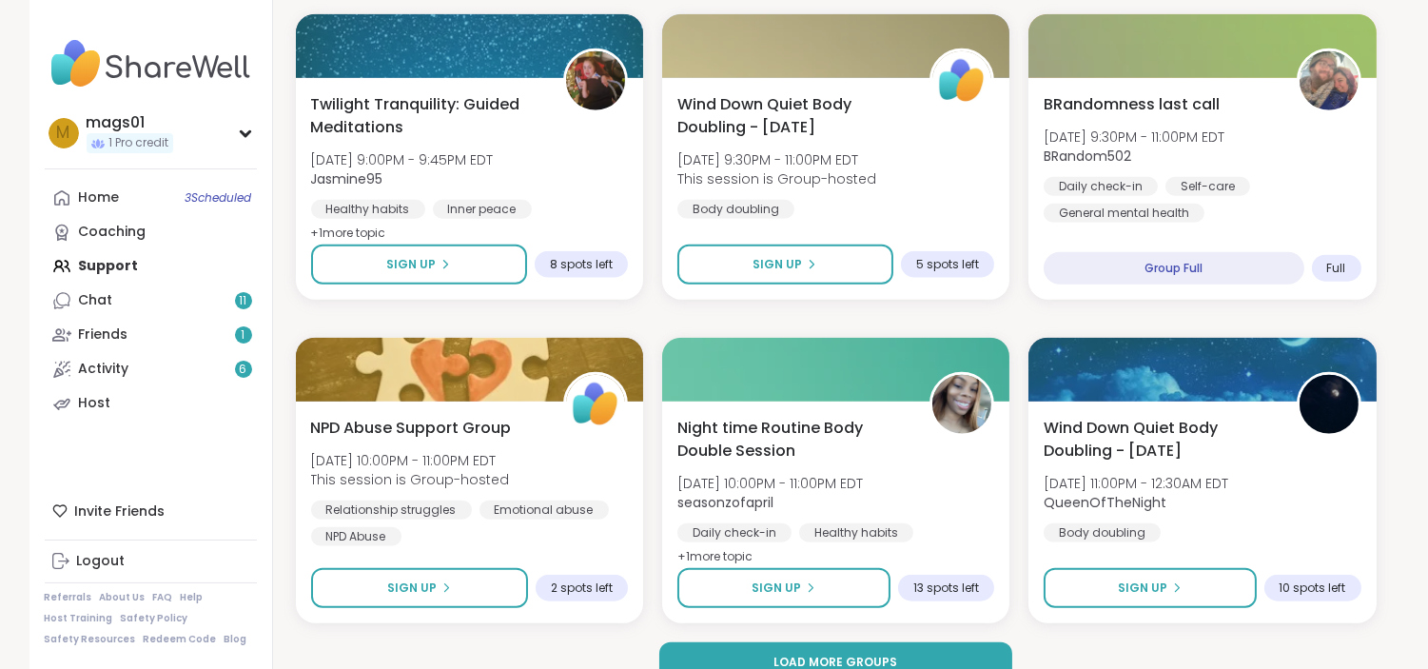
scroll to position [3620, 0]
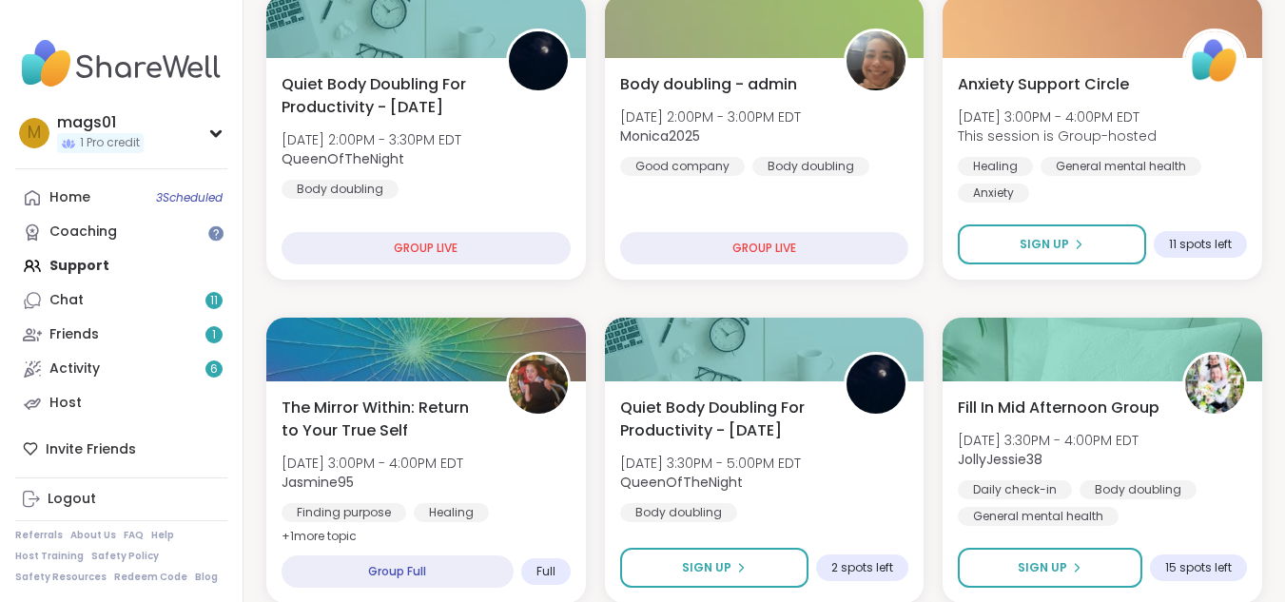
scroll to position [288, 0]
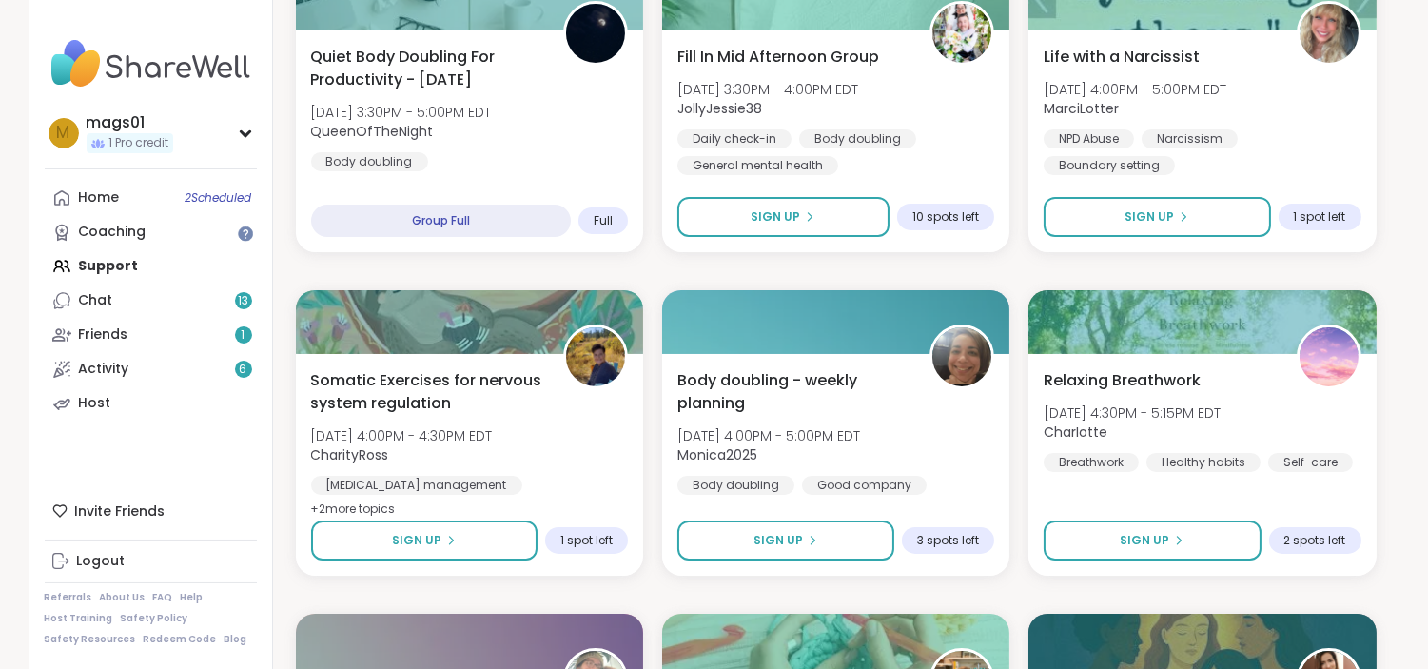
scroll to position [727, 0]
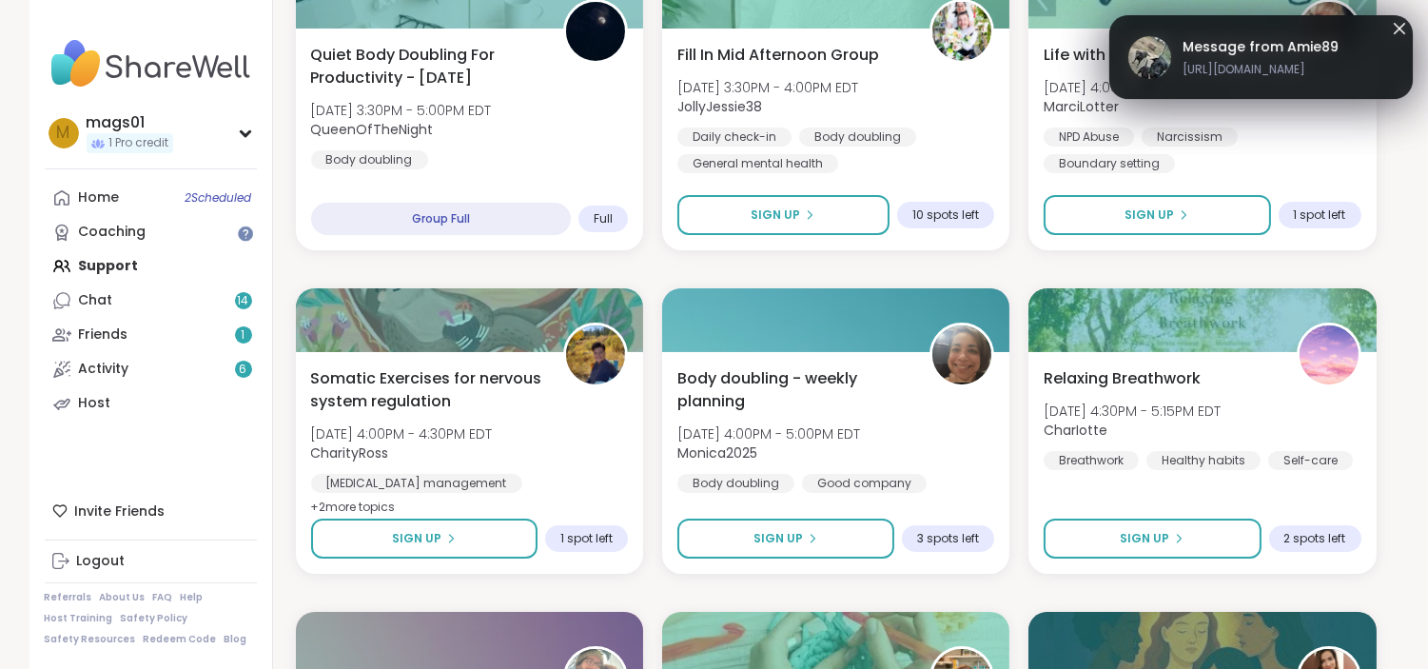
click at [1244, 37] on span "Message from Amie89" at bounding box center [1260, 47] width 156 height 20
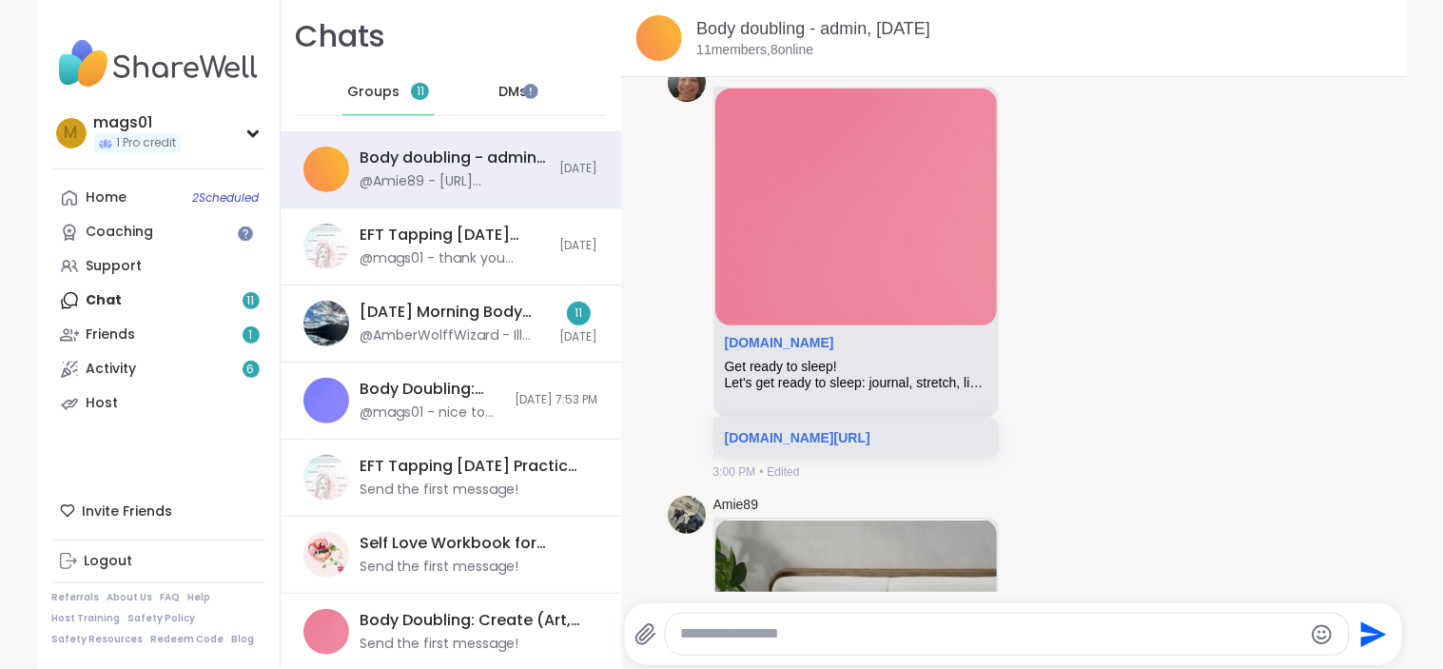
scroll to position [2737, 0]
click at [870, 441] on link "sharewellnow.com/session/a6c191de-3ada-44d0-a672-40138a8de478" at bounding box center [798, 436] width 146 height 15
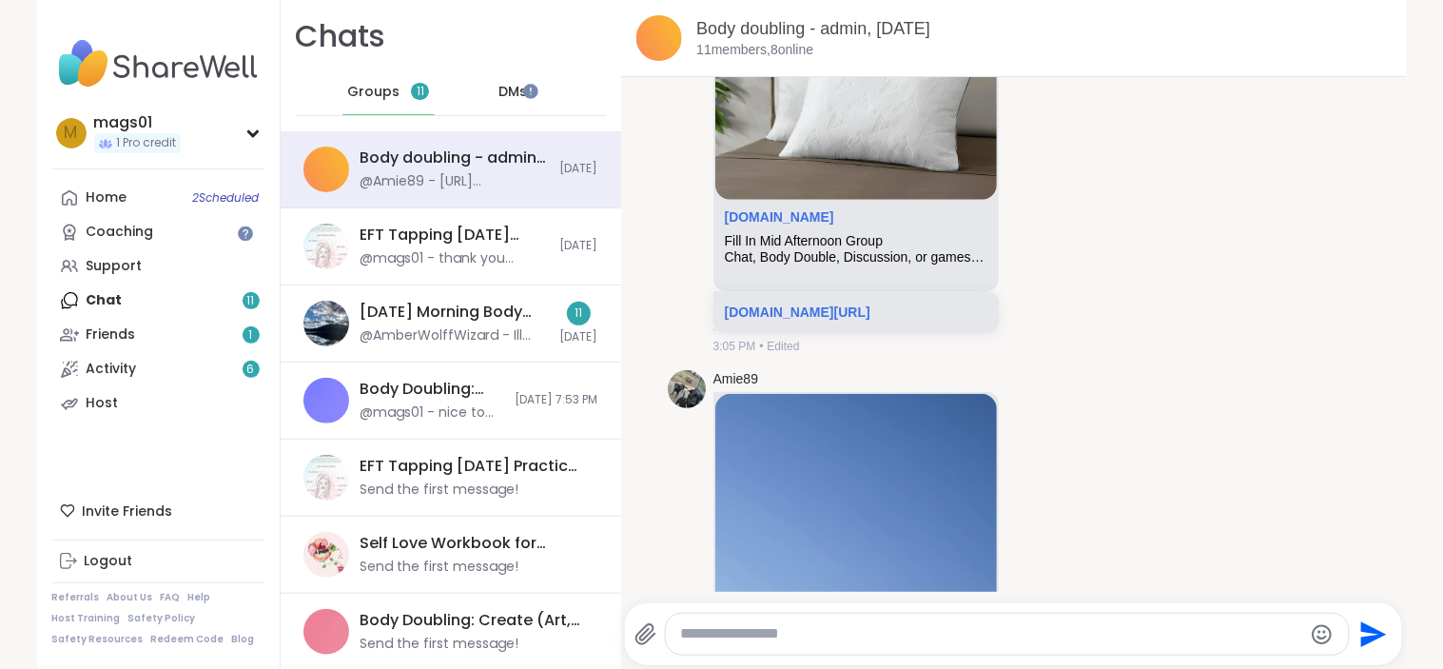
scroll to position [3177, 0]
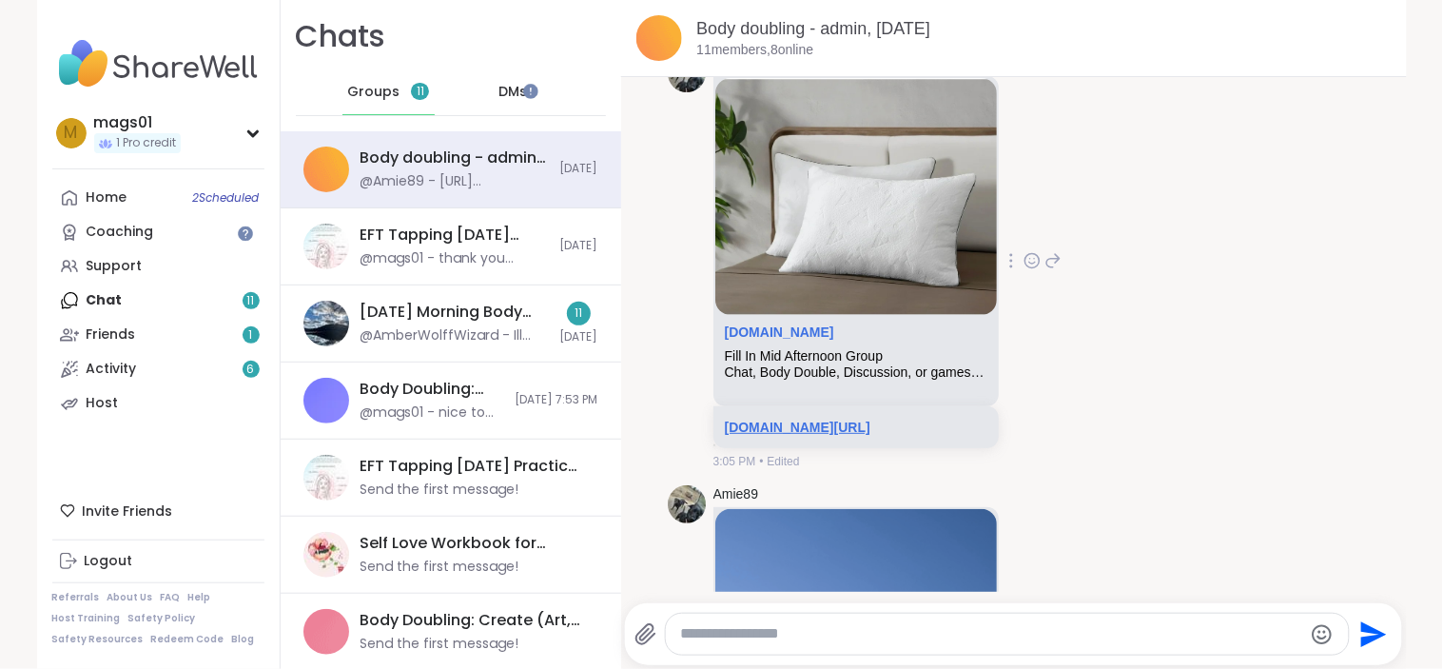
click at [868, 435] on link "sharewellnow.com/session/e535a418-2199-4b50-9ac6-c9b97e05abb7" at bounding box center [798, 427] width 146 height 15
click at [784, 340] on link "sharewellnow.com" at bounding box center [779, 331] width 109 height 15
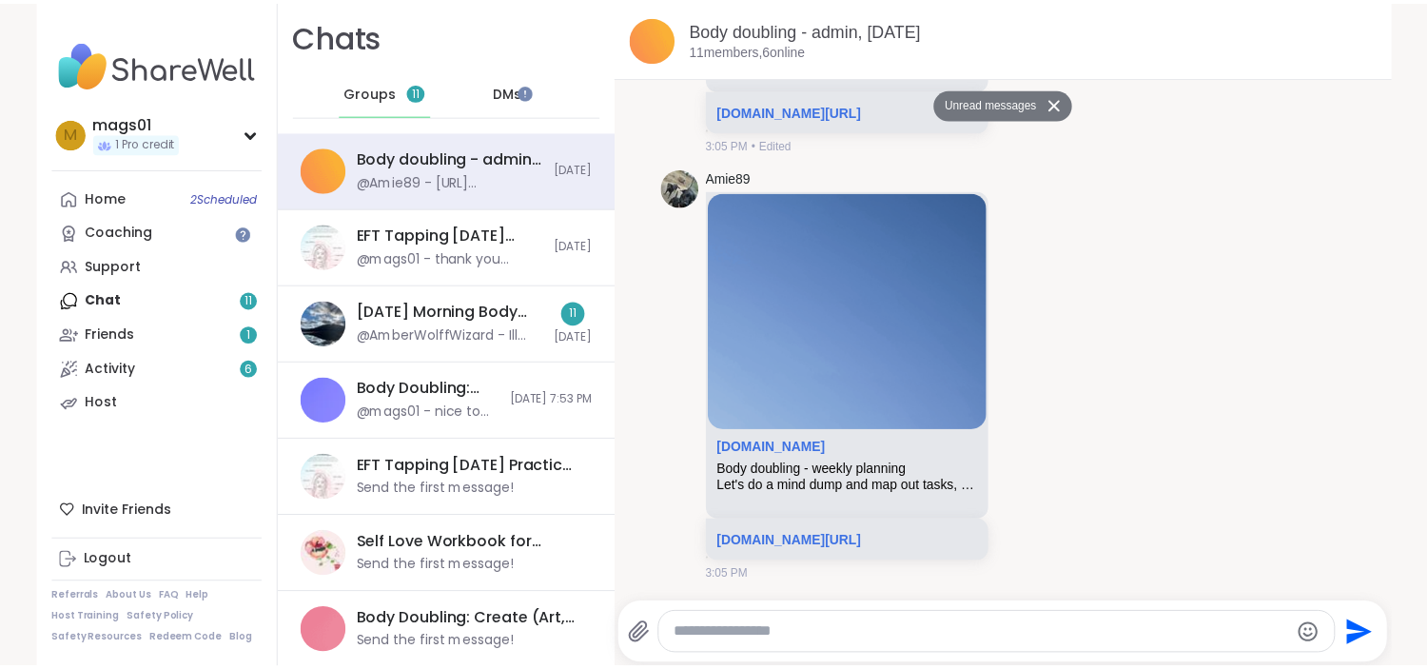
scroll to position [3553, 0]
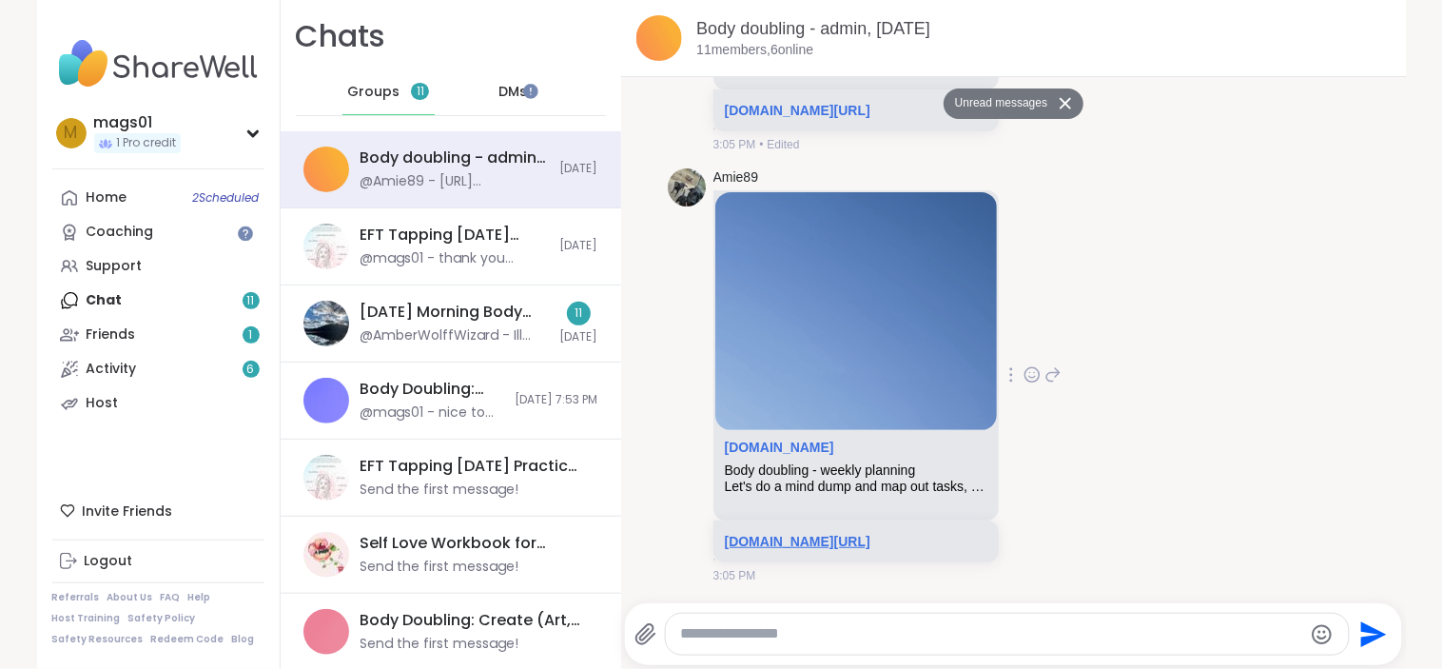
click at [870, 534] on link "sharewellnow.com/session/313b115b-a7f5-4626-b500-d1fd5c9a2cc6" at bounding box center [798, 541] width 146 height 15
click at [87, 191] on div "Home 2 Scheduled" at bounding box center [107, 197] width 41 height 19
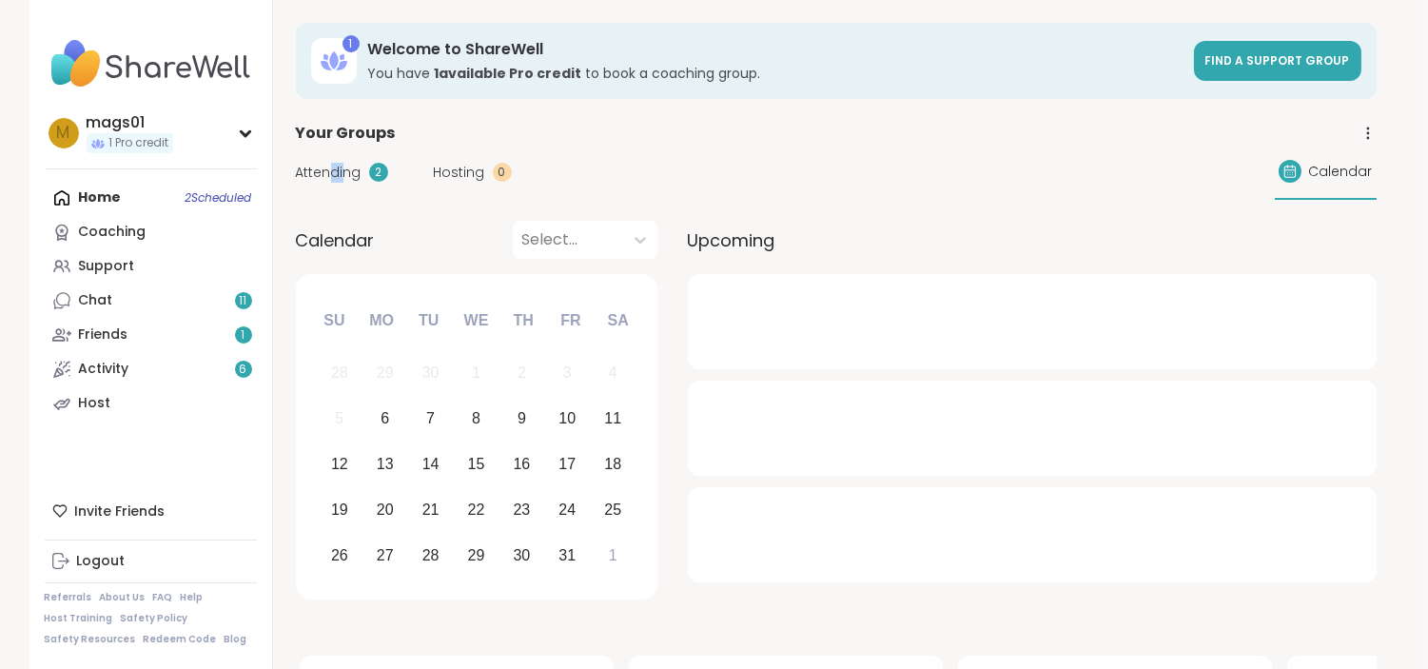
drag, startPoint x: 330, startPoint y: 185, endPoint x: 347, endPoint y: 174, distance: 20.1
click at [347, 174] on div "Attending 2 Hosting 0 Calendar" at bounding box center [836, 172] width 1081 height 55
click at [347, 174] on span "Attending" at bounding box center [329, 173] width 66 height 20
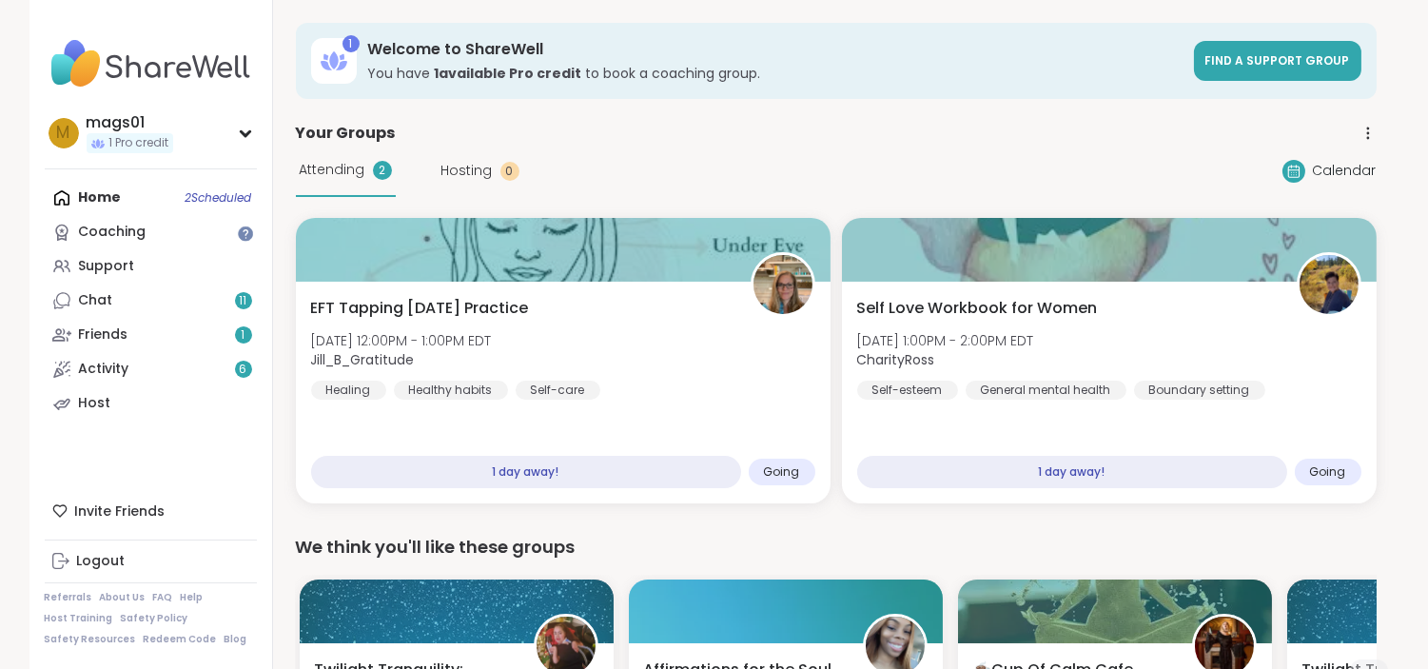
click at [92, 198] on div "Home 2 Scheduled Coaching Support Chat 11 Friends 1 Activity 6 Host" at bounding box center [151, 301] width 212 height 240
click at [92, 267] on div "Support" at bounding box center [107, 266] width 56 height 19
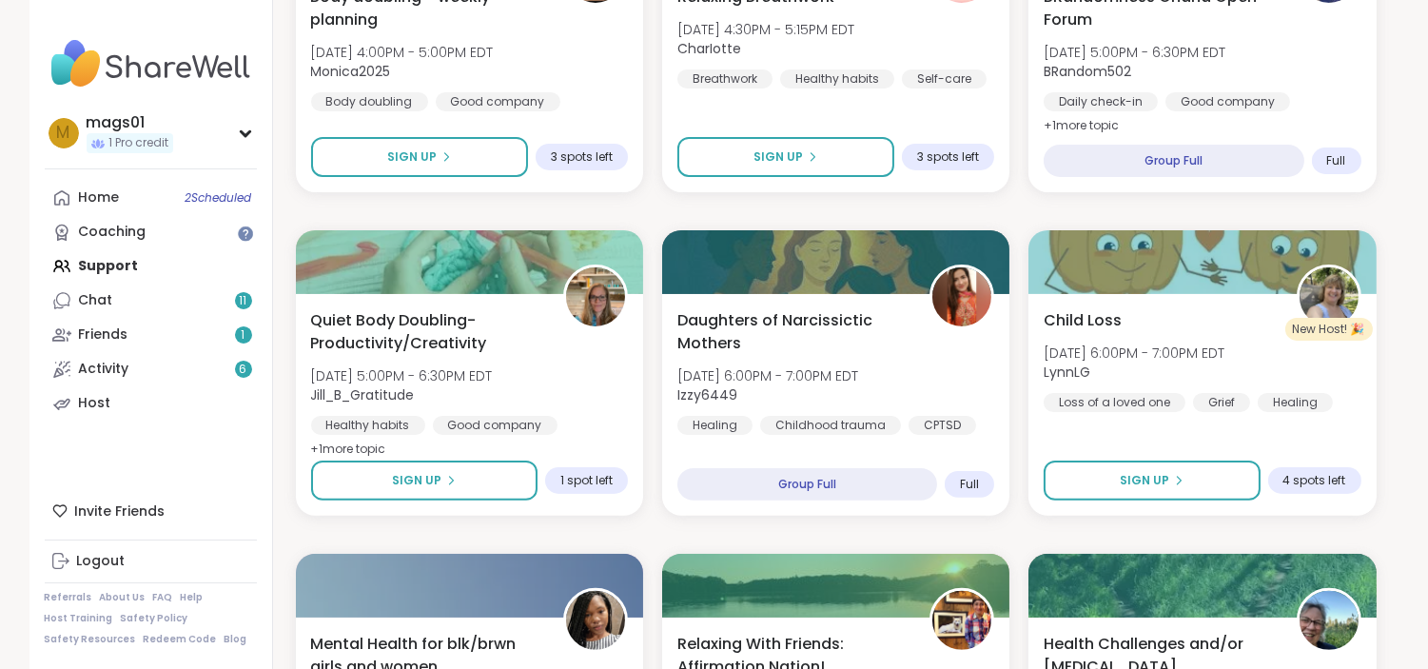
scroll to position [1106, 0]
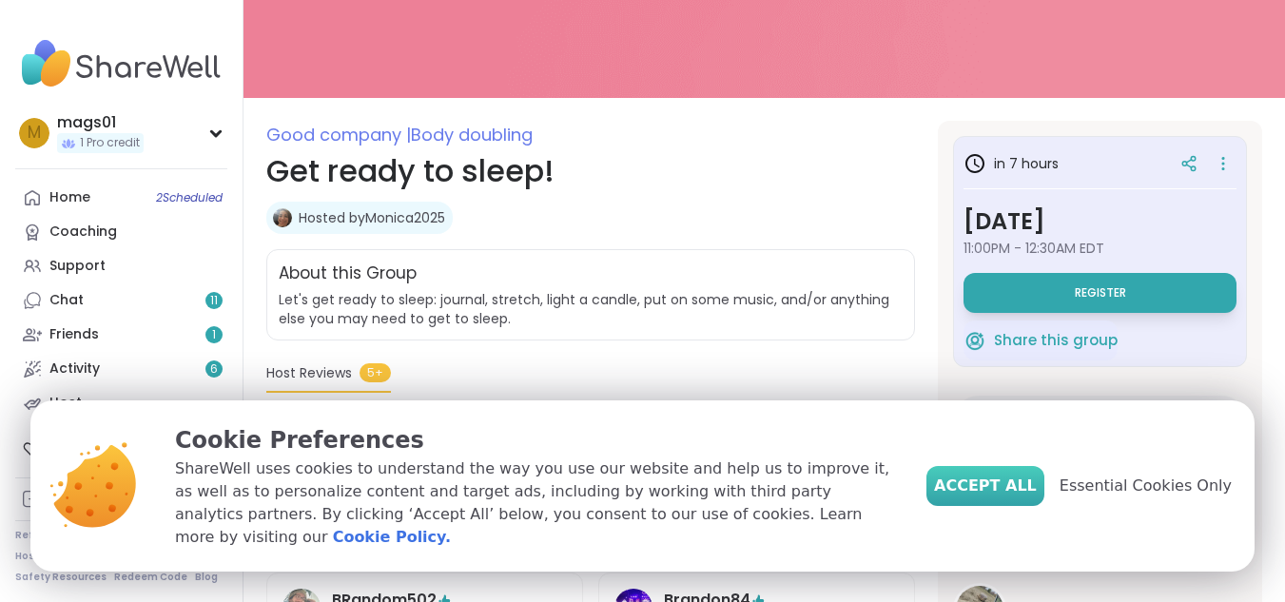
click at [1009, 498] on span "Accept All" at bounding box center [985, 486] width 103 height 23
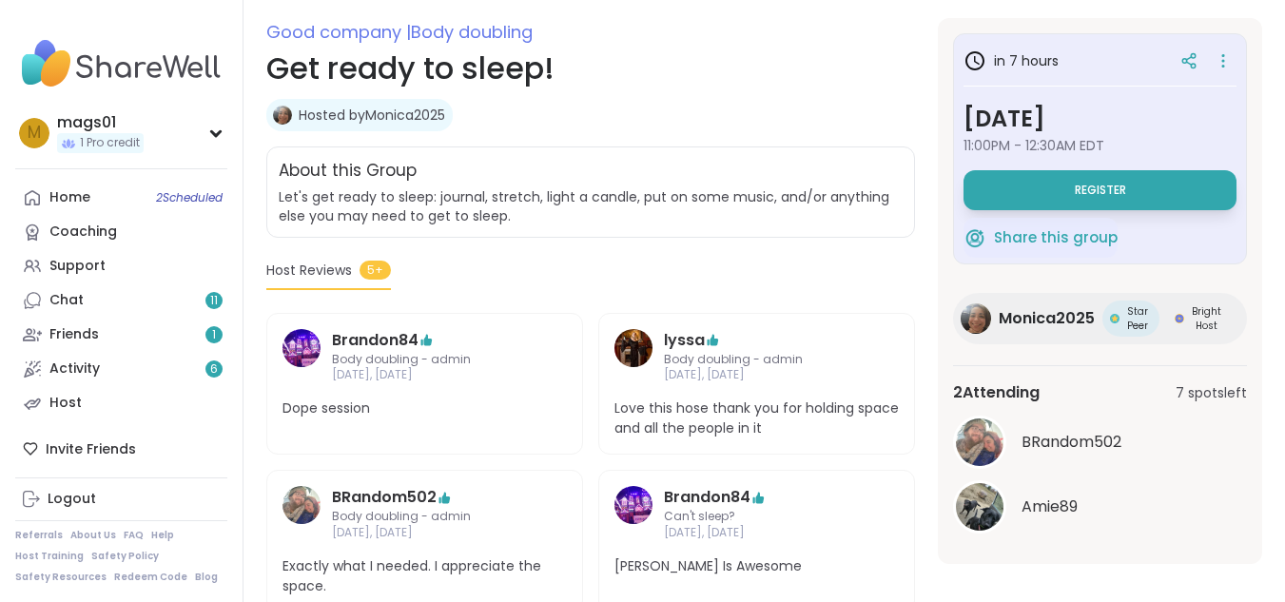
scroll to position [253, 0]
click at [1053, 505] on span "Amie89" at bounding box center [1050, 508] width 56 height 23
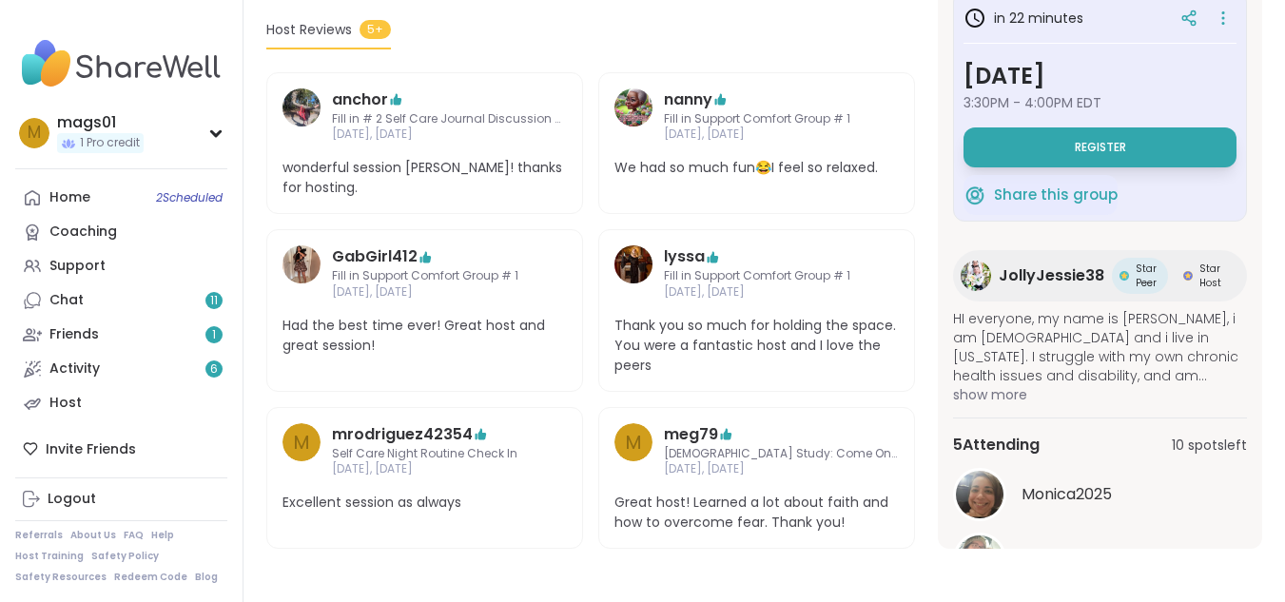
scroll to position [164, 0]
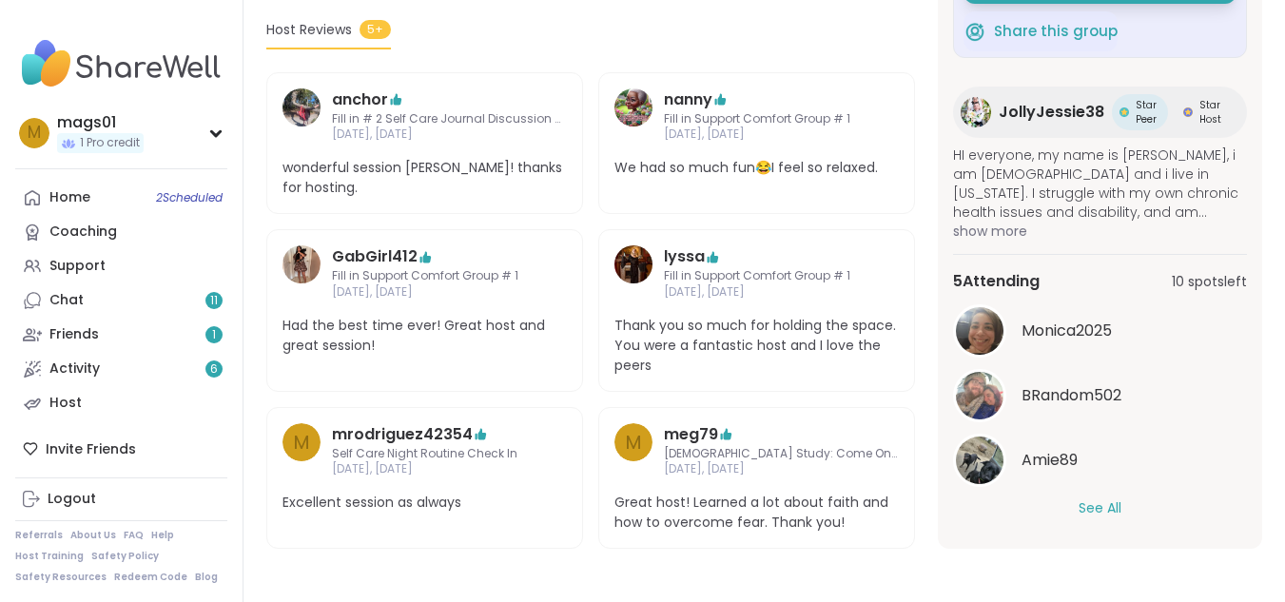
click at [1083, 511] on button "See All" at bounding box center [1100, 508] width 43 height 20
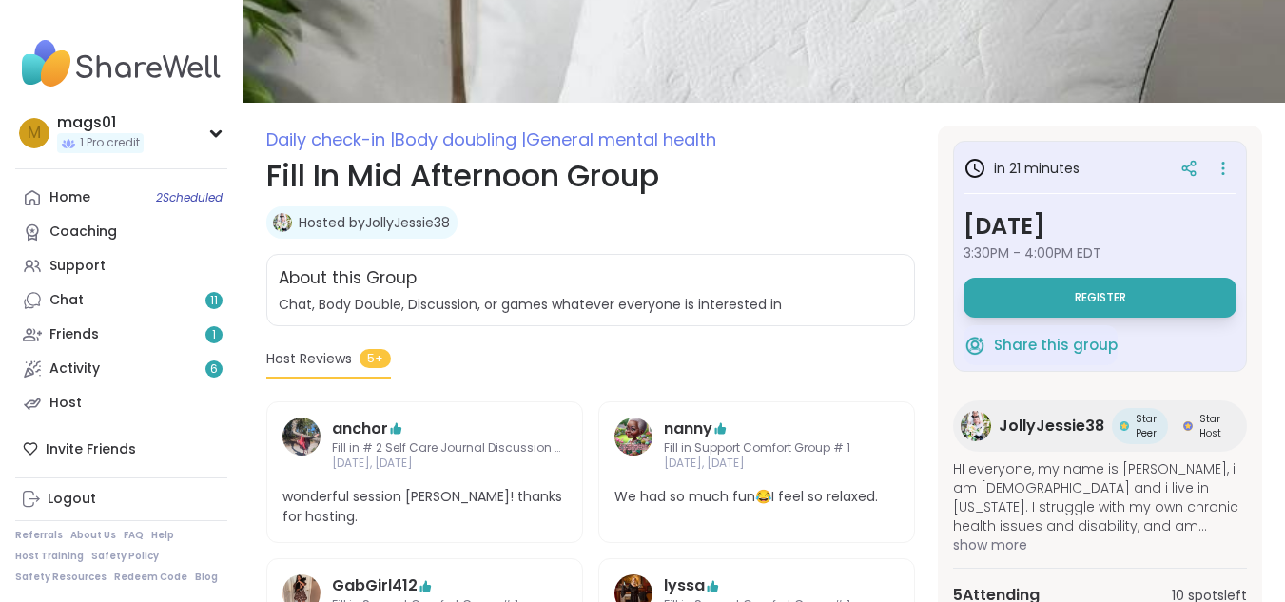
scroll to position [147, 0]
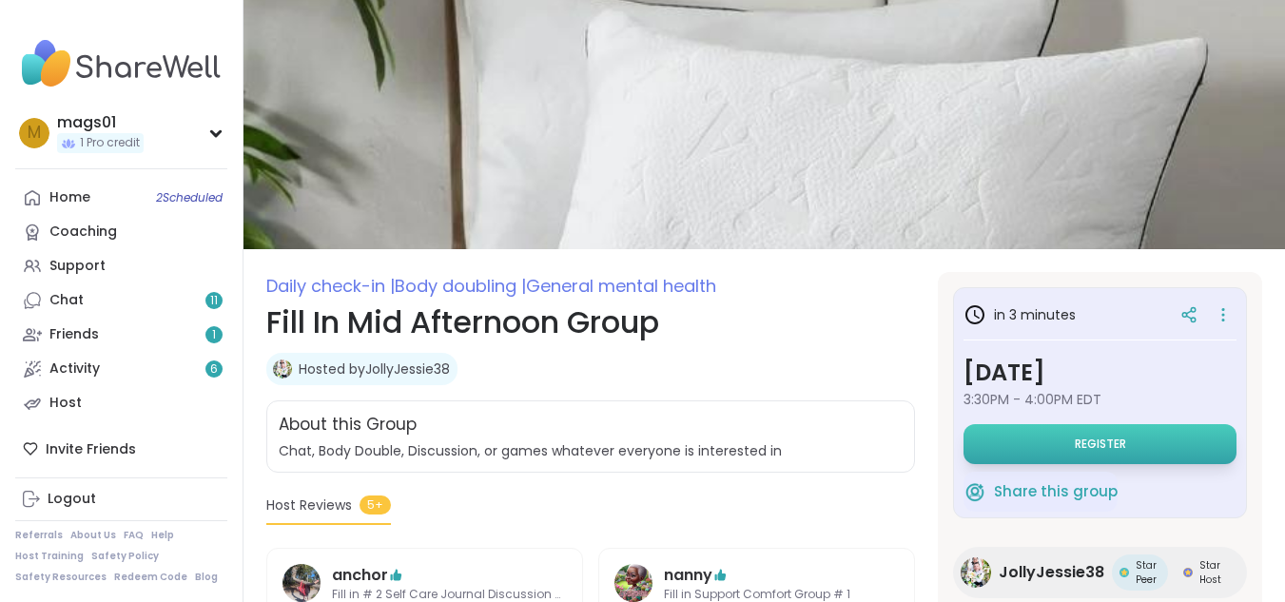
click at [1094, 434] on button "Register" at bounding box center [1100, 444] width 273 height 40
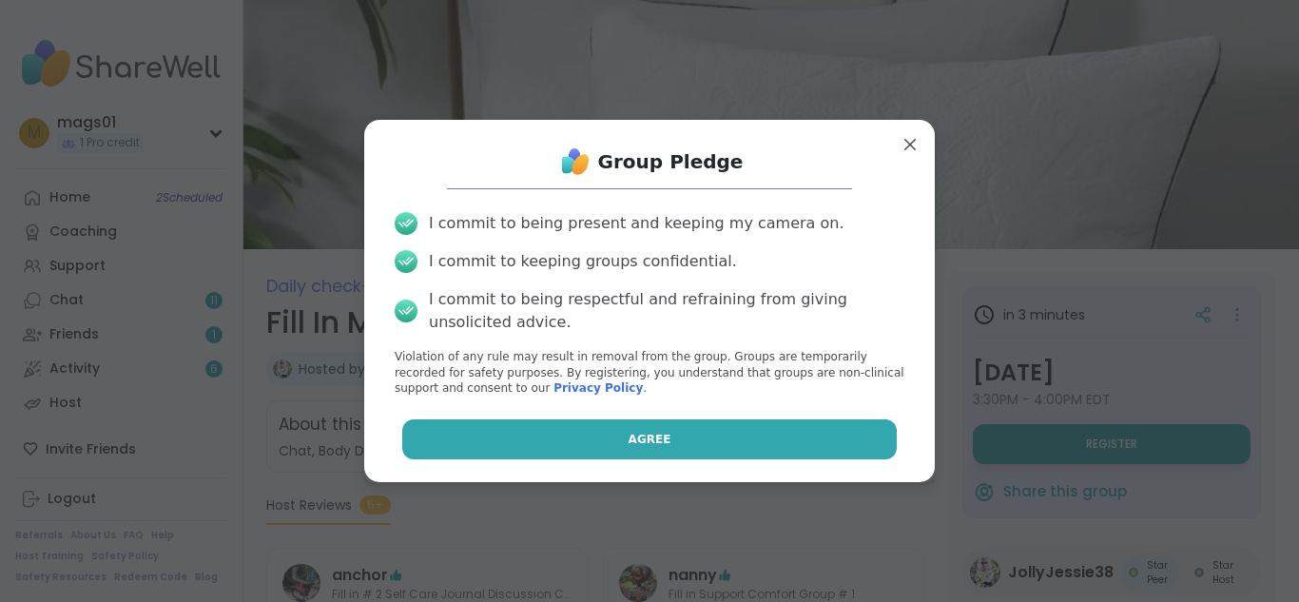
click at [644, 428] on button "Agree" at bounding box center [650, 440] width 496 height 40
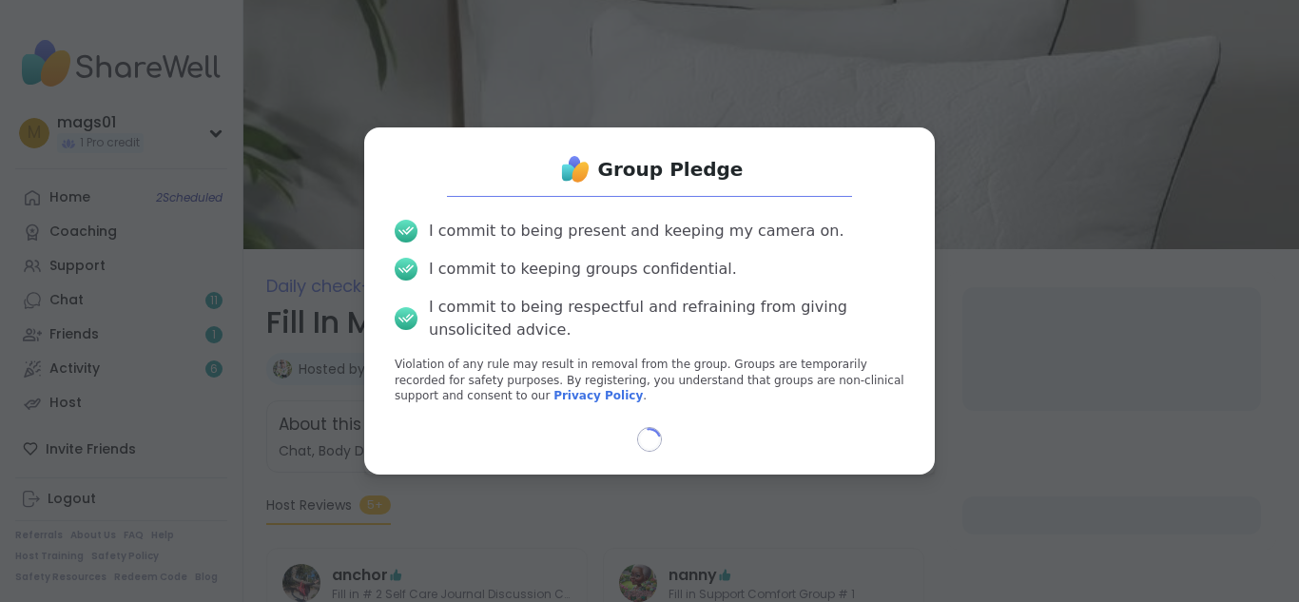
select select "**"
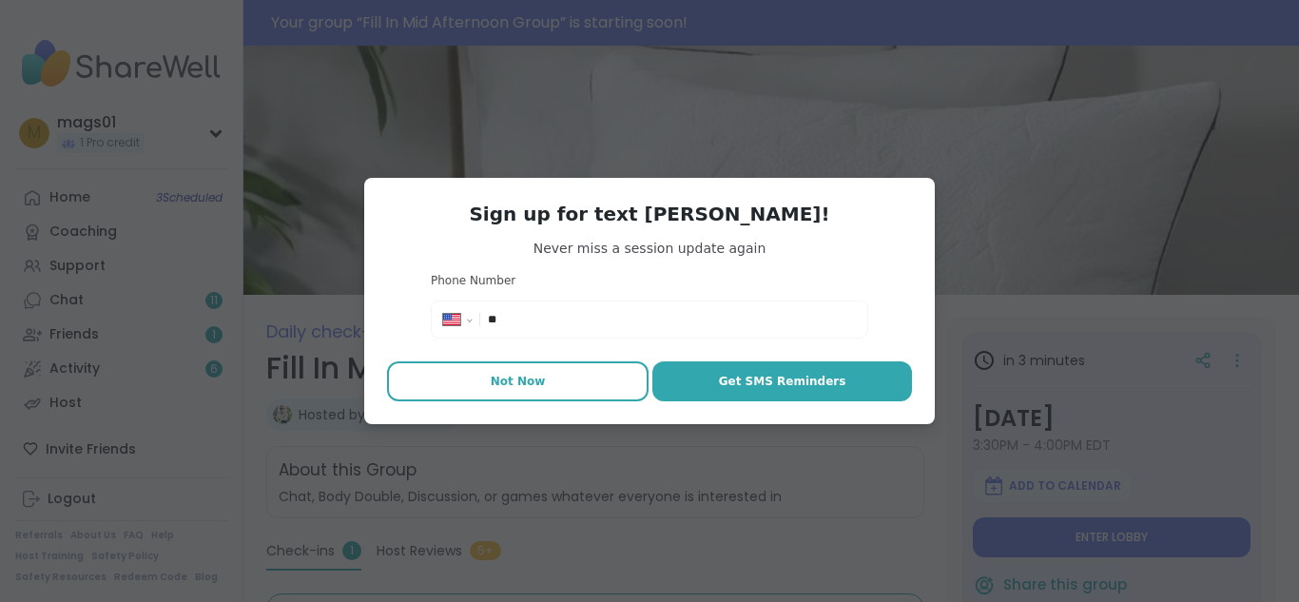
click at [535, 381] on button "Not Now" at bounding box center [518, 381] width 262 height 40
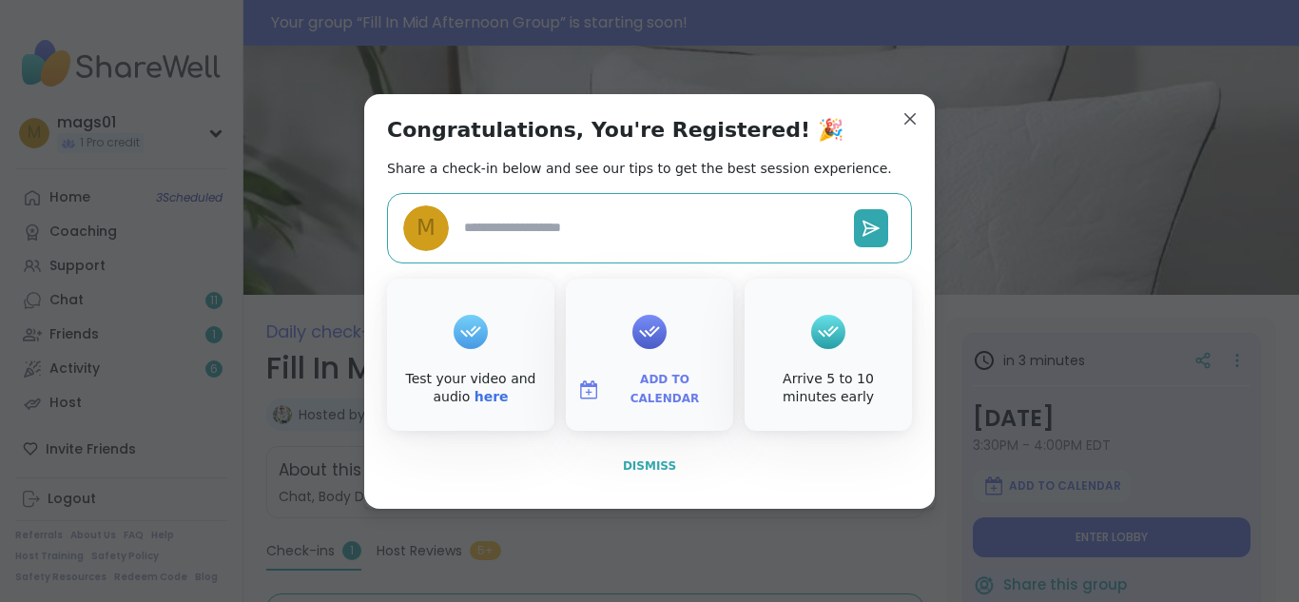
click at [648, 473] on span "Dismiss" at bounding box center [649, 465] width 53 height 13
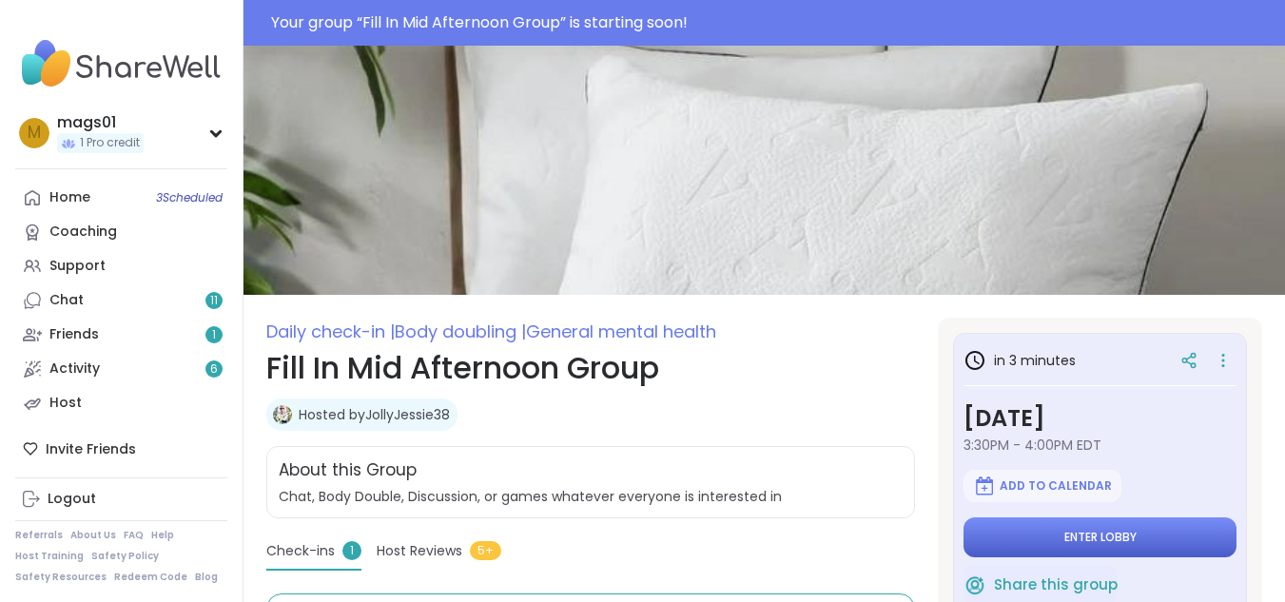
click at [1027, 540] on button "Enter lobby" at bounding box center [1100, 537] width 273 height 40
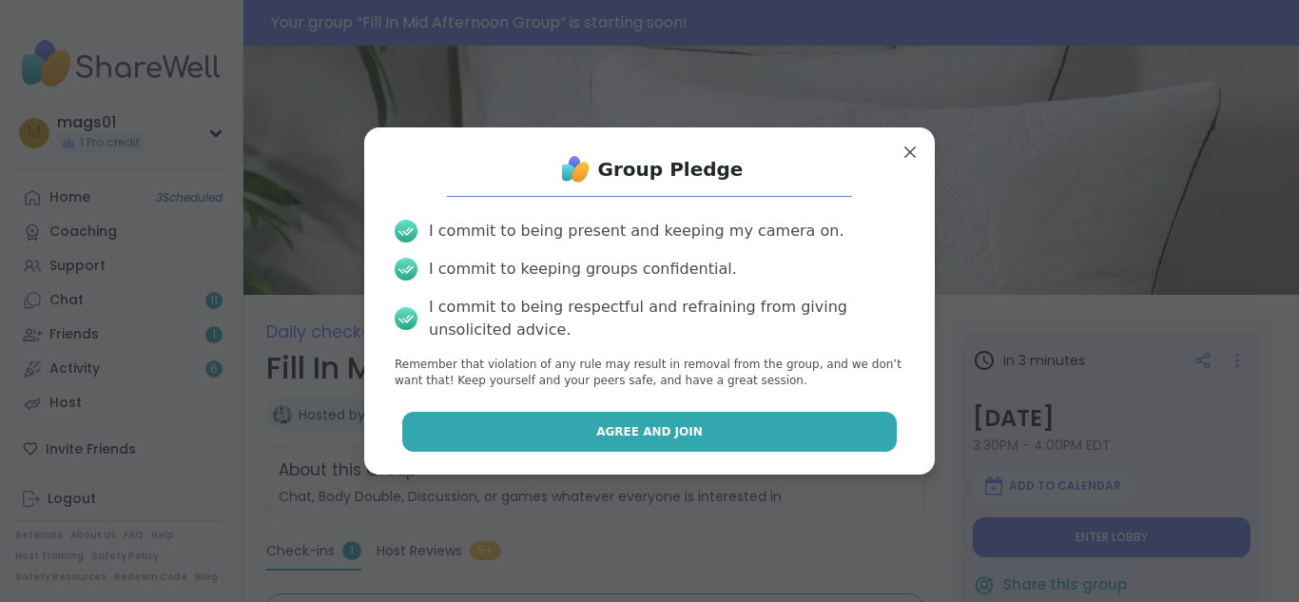
click at [671, 424] on span "Agree and Join" at bounding box center [649, 431] width 107 height 17
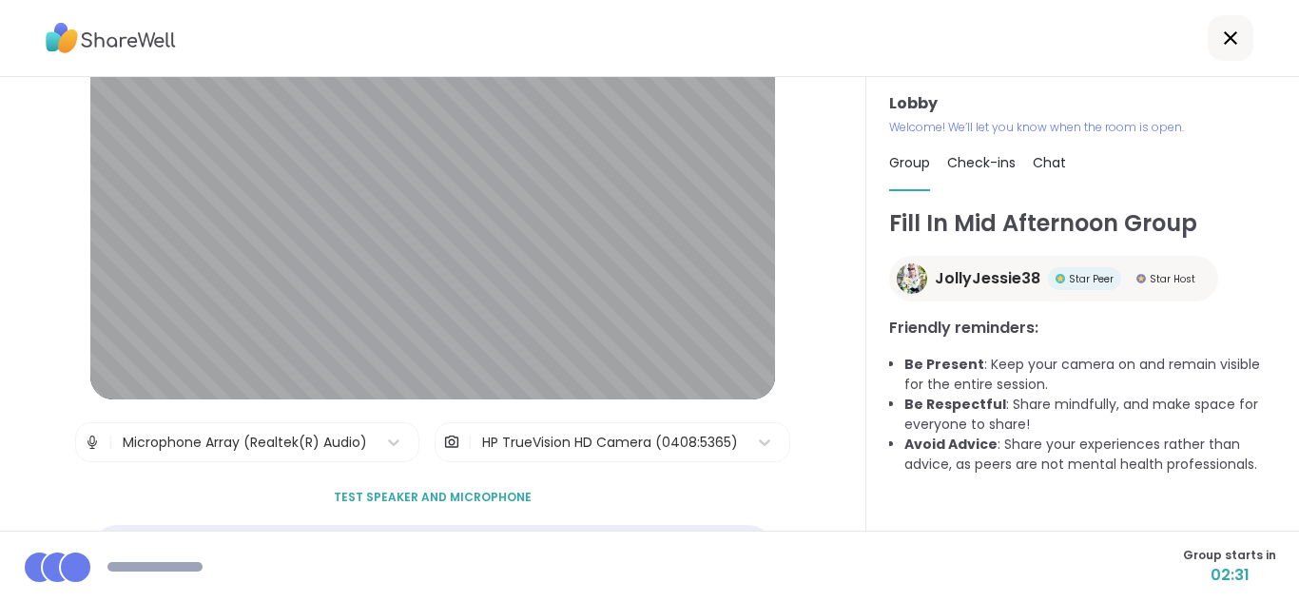
scroll to position [166, 0]
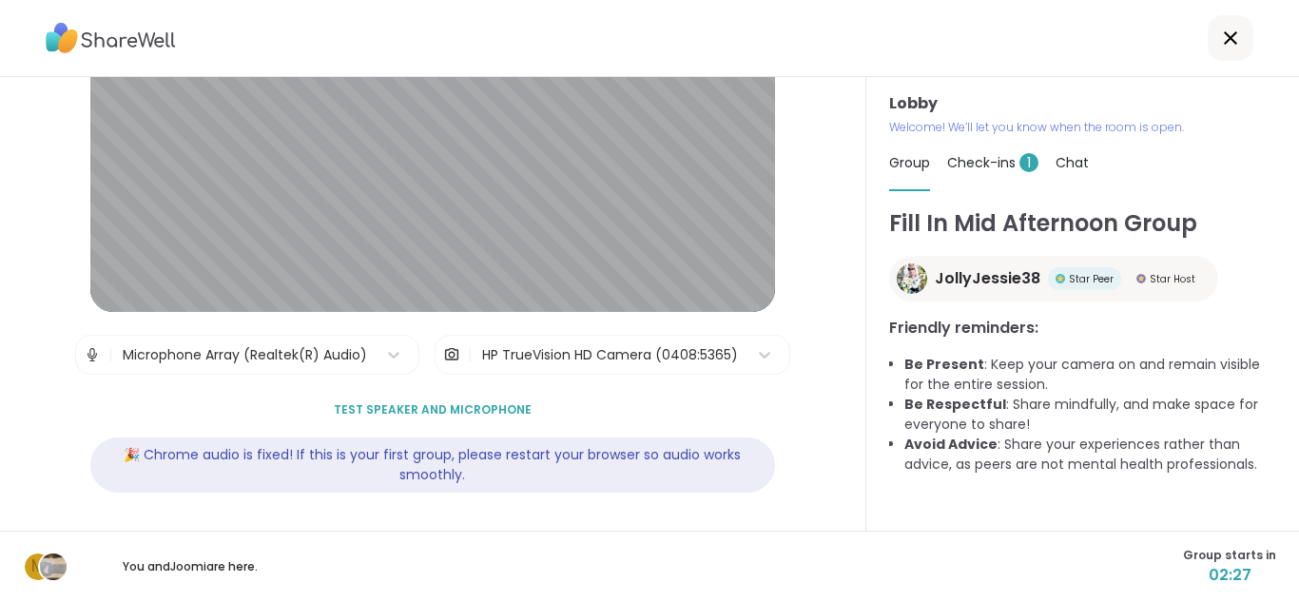
click at [997, 169] on span "Check-ins 1" at bounding box center [992, 162] width 91 height 19
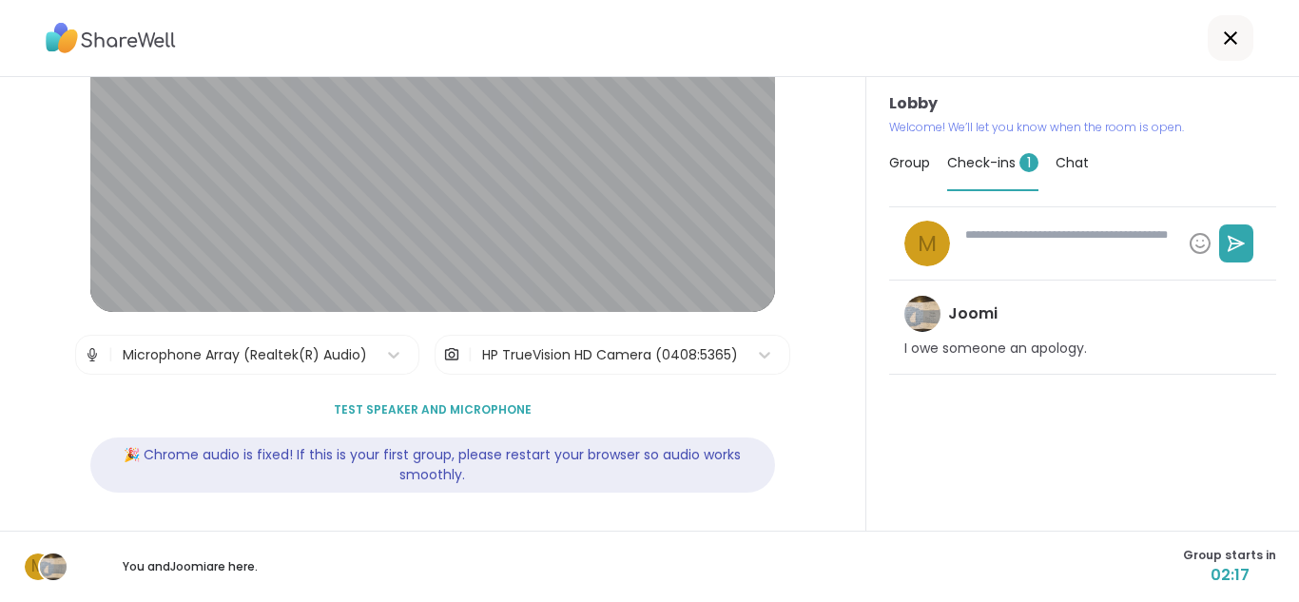
click at [1067, 161] on span "Chat" at bounding box center [1072, 162] width 33 height 19
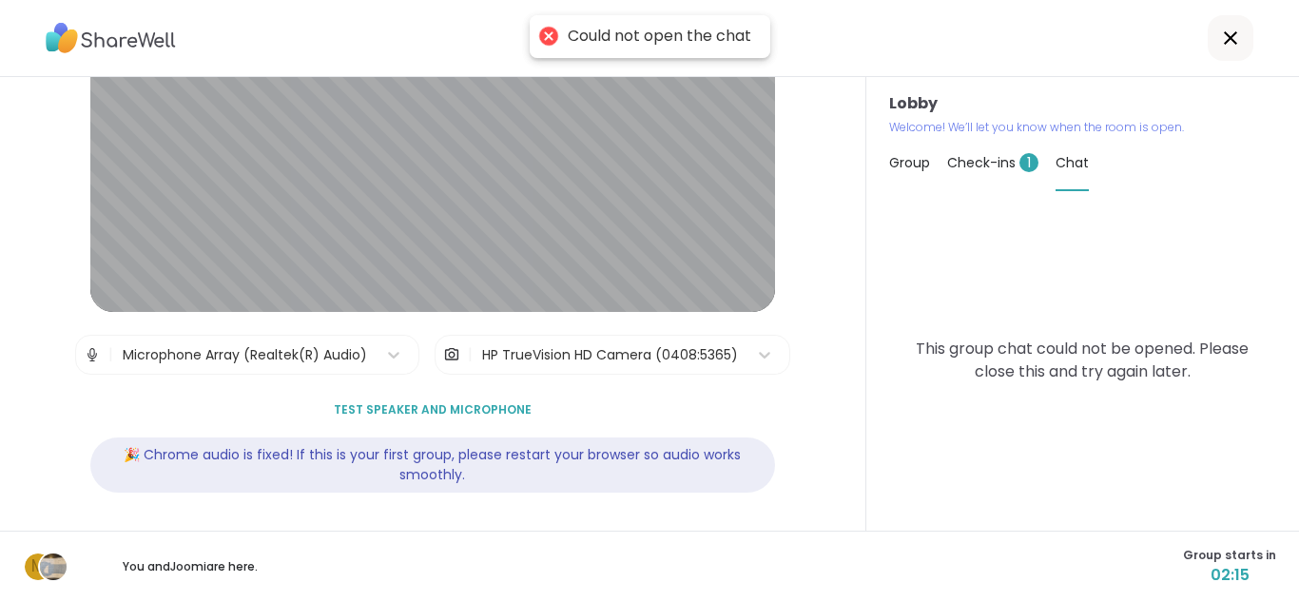
click at [968, 162] on span "Check-ins 1" at bounding box center [992, 162] width 91 height 19
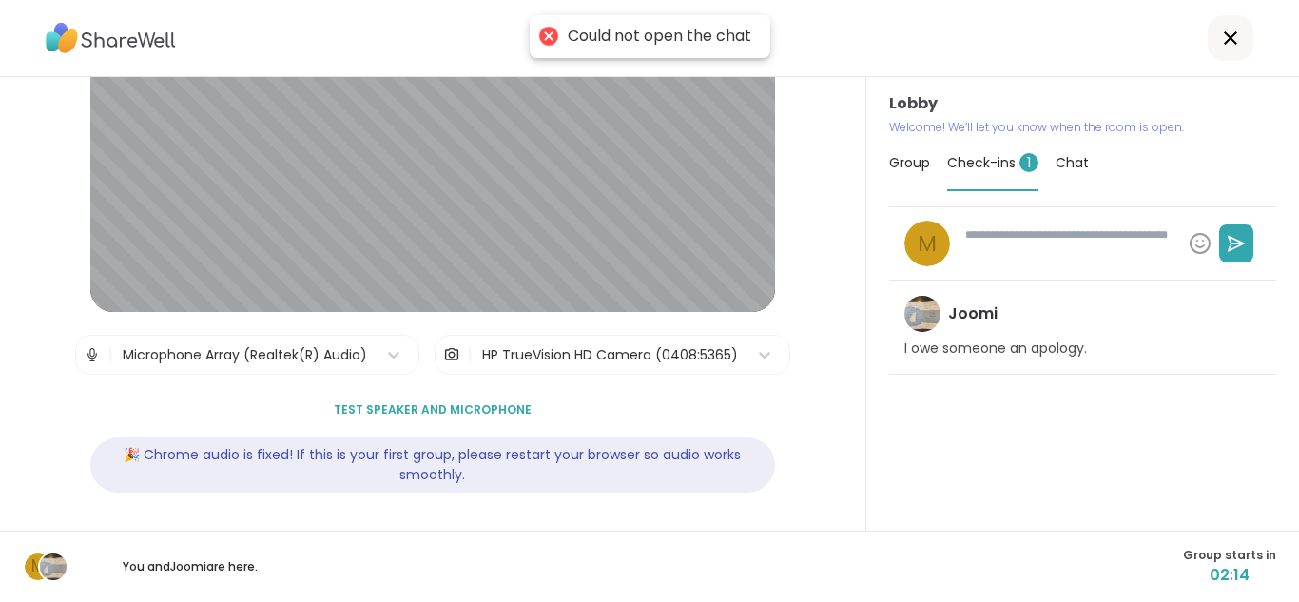
type textarea "*"
click at [891, 167] on span "Group" at bounding box center [909, 162] width 41 height 19
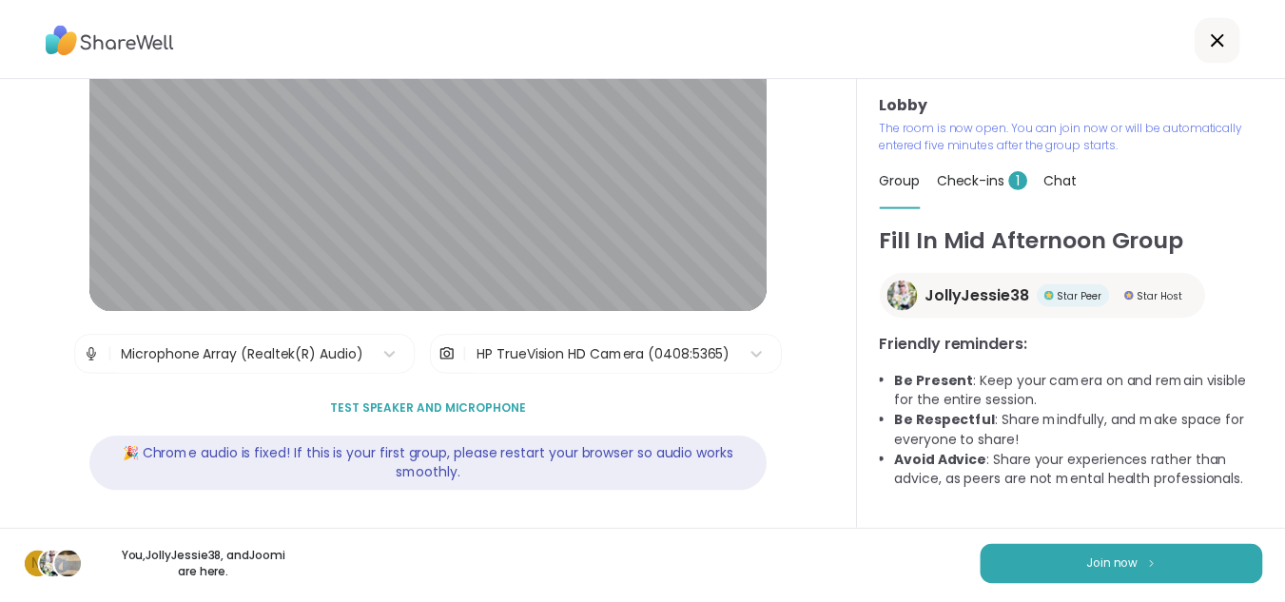
scroll to position [0, 0]
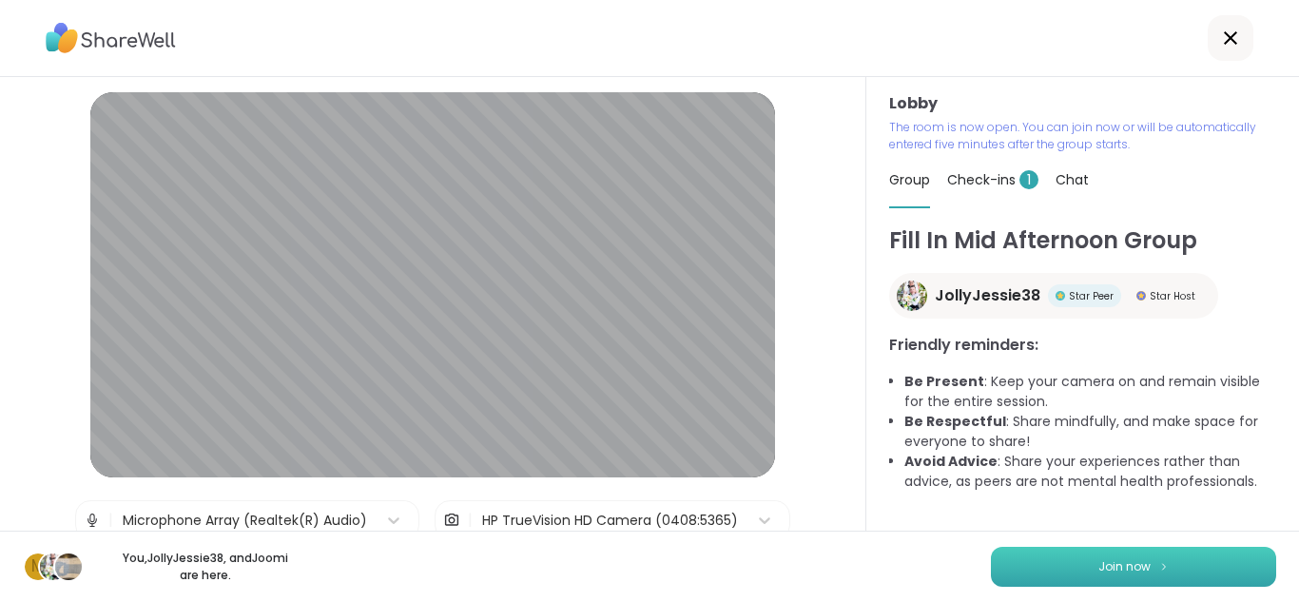
click at [1099, 567] on span "Join now" at bounding box center [1125, 566] width 52 height 17
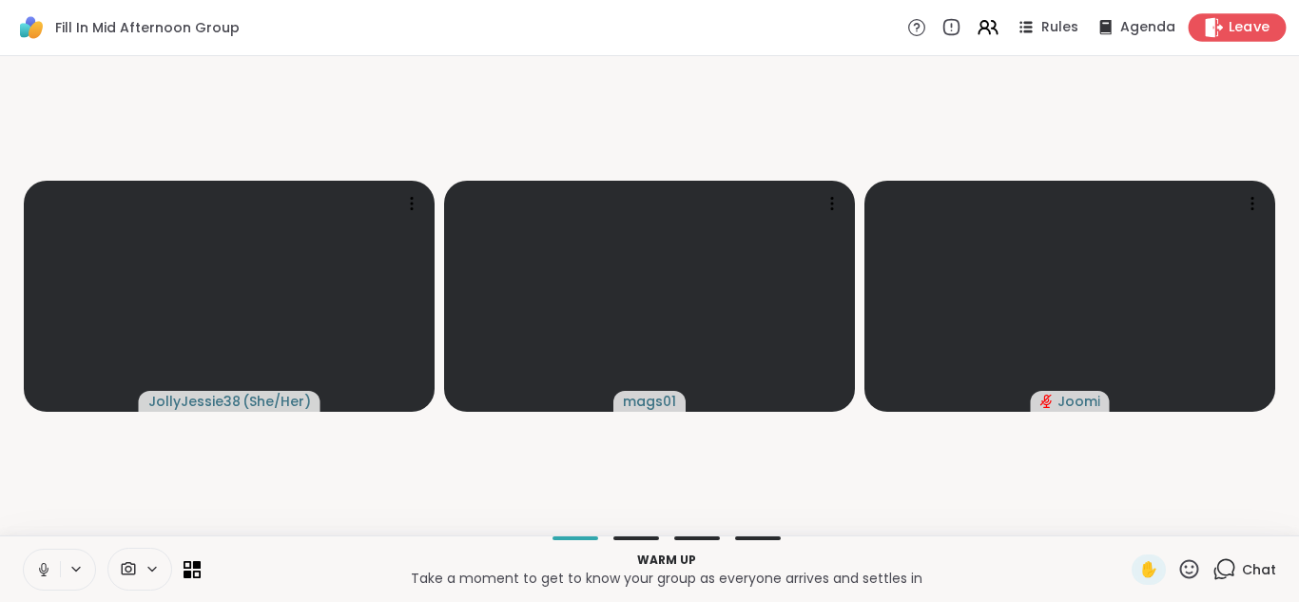
click at [1234, 39] on div "Leave" at bounding box center [1238, 27] width 98 height 28
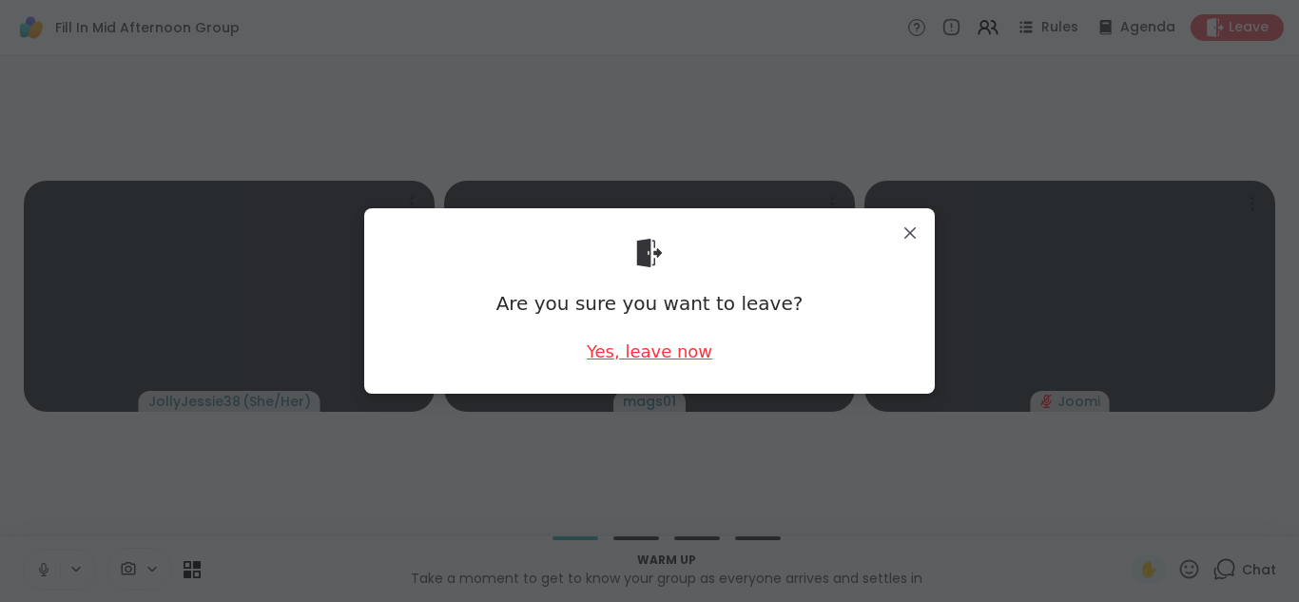
click at [624, 351] on div "Yes, leave now" at bounding box center [650, 352] width 126 height 24
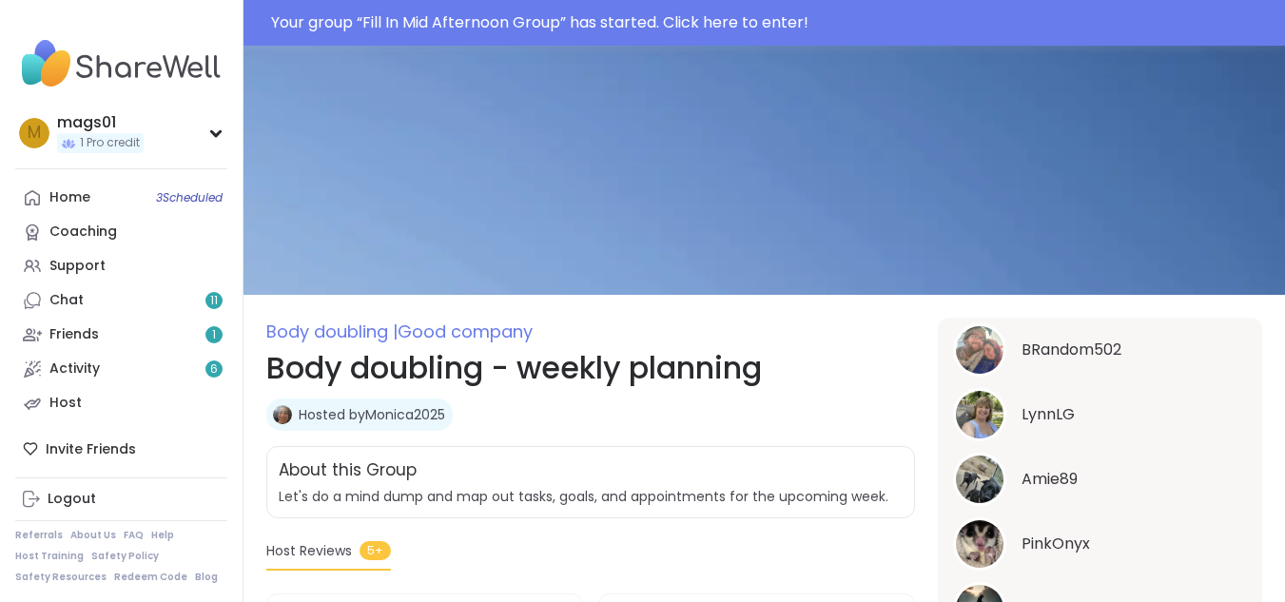
click at [815, 489] on span "Let's do a mind dump and map out tasks, goals, and appointments for the upcomin…" at bounding box center [584, 496] width 610 height 19
